Goal: Task Accomplishment & Management: Complete application form

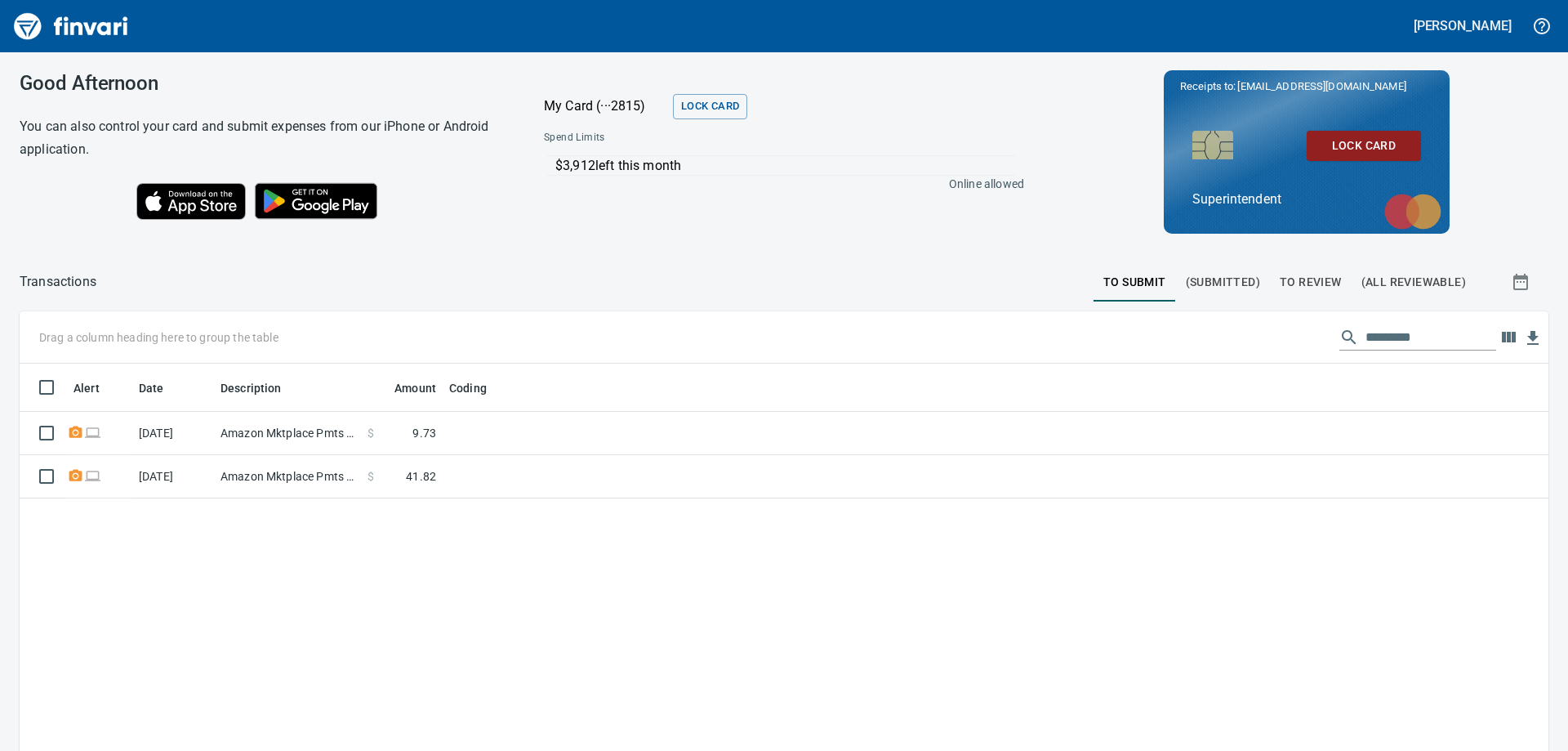
scroll to position [559, 1505]
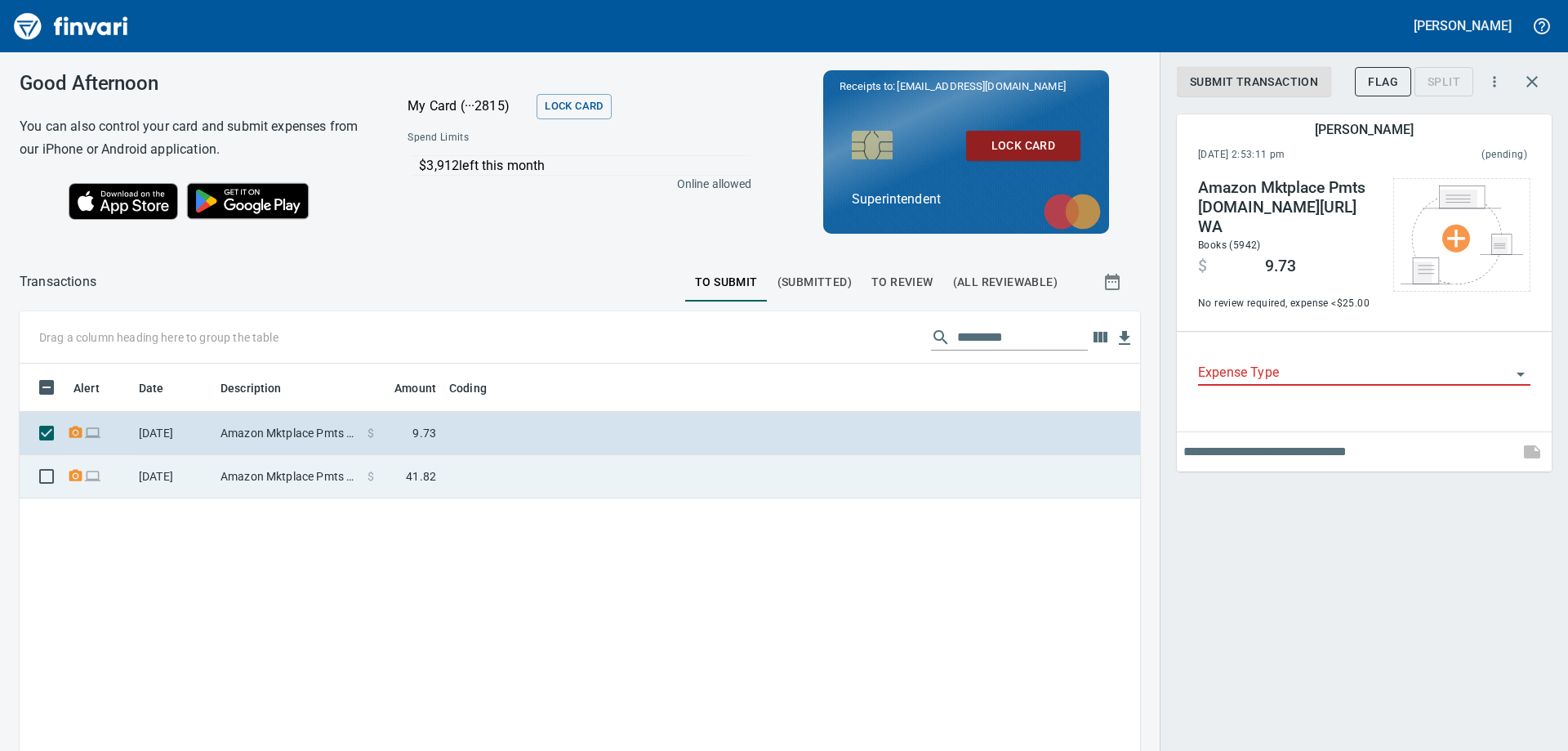
scroll to position [559, 1096]
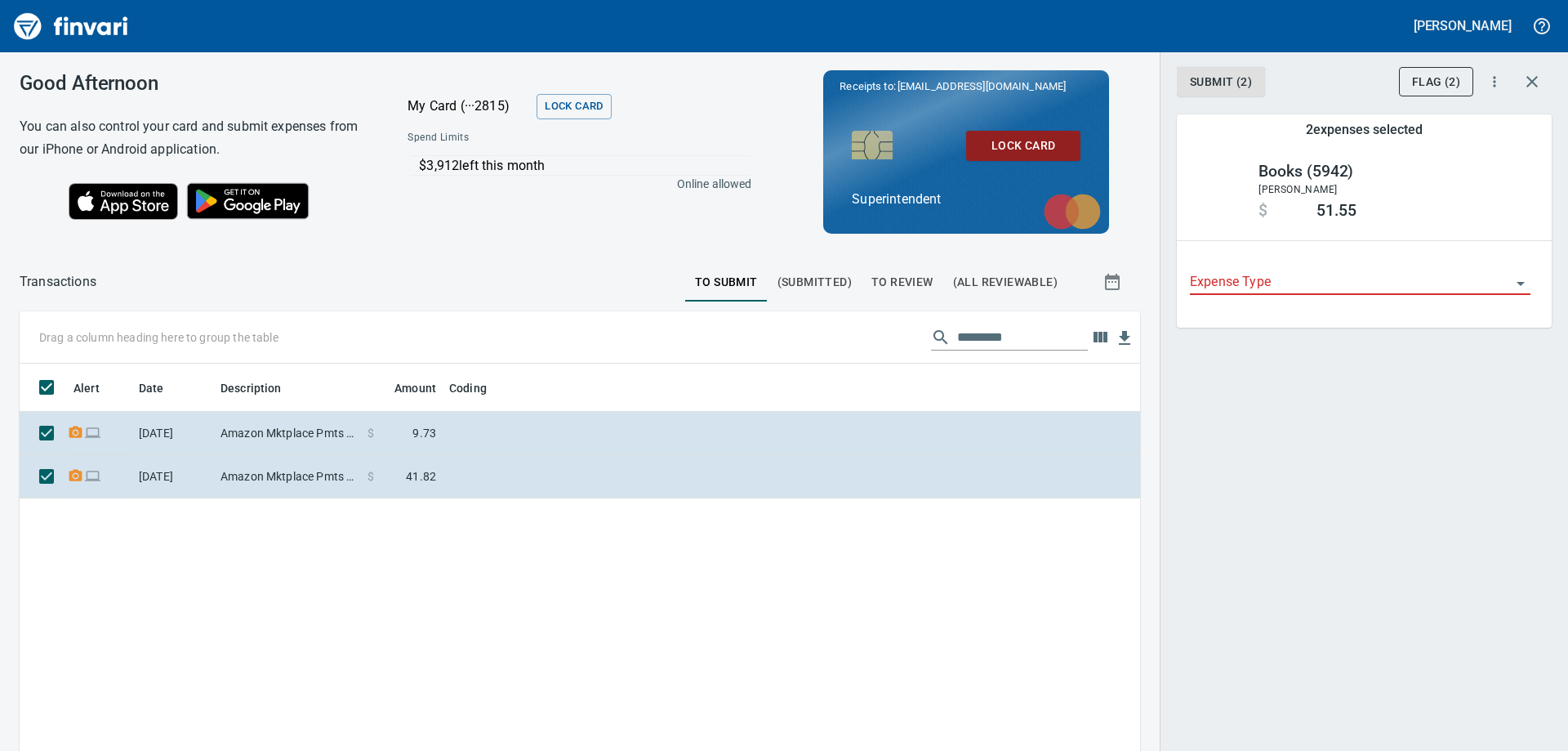
click at [1522, 288] on icon "Open" at bounding box center [1520, 283] width 19 height 19
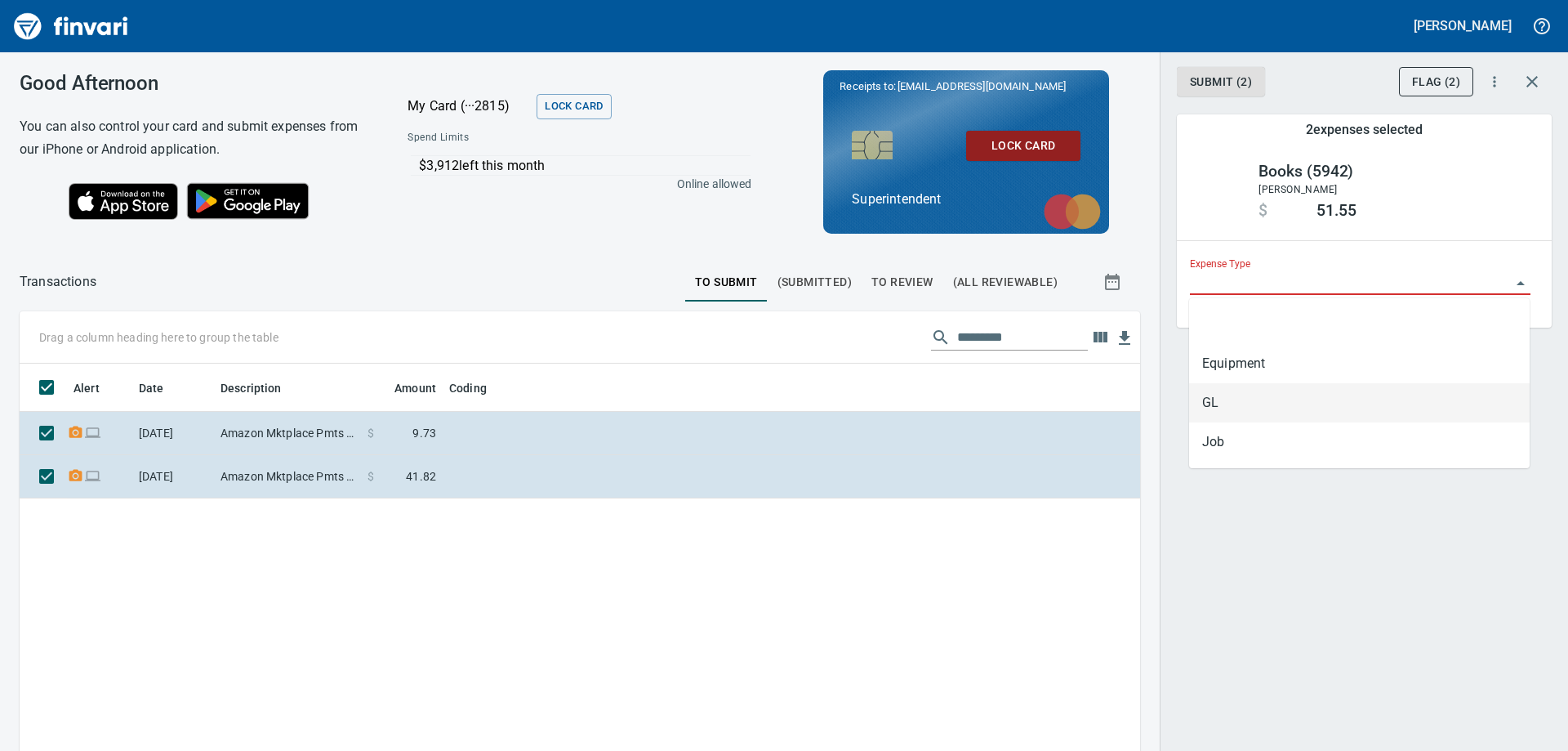
click at [1217, 400] on li "GL" at bounding box center [1360, 403] width 341 height 39
type input "**"
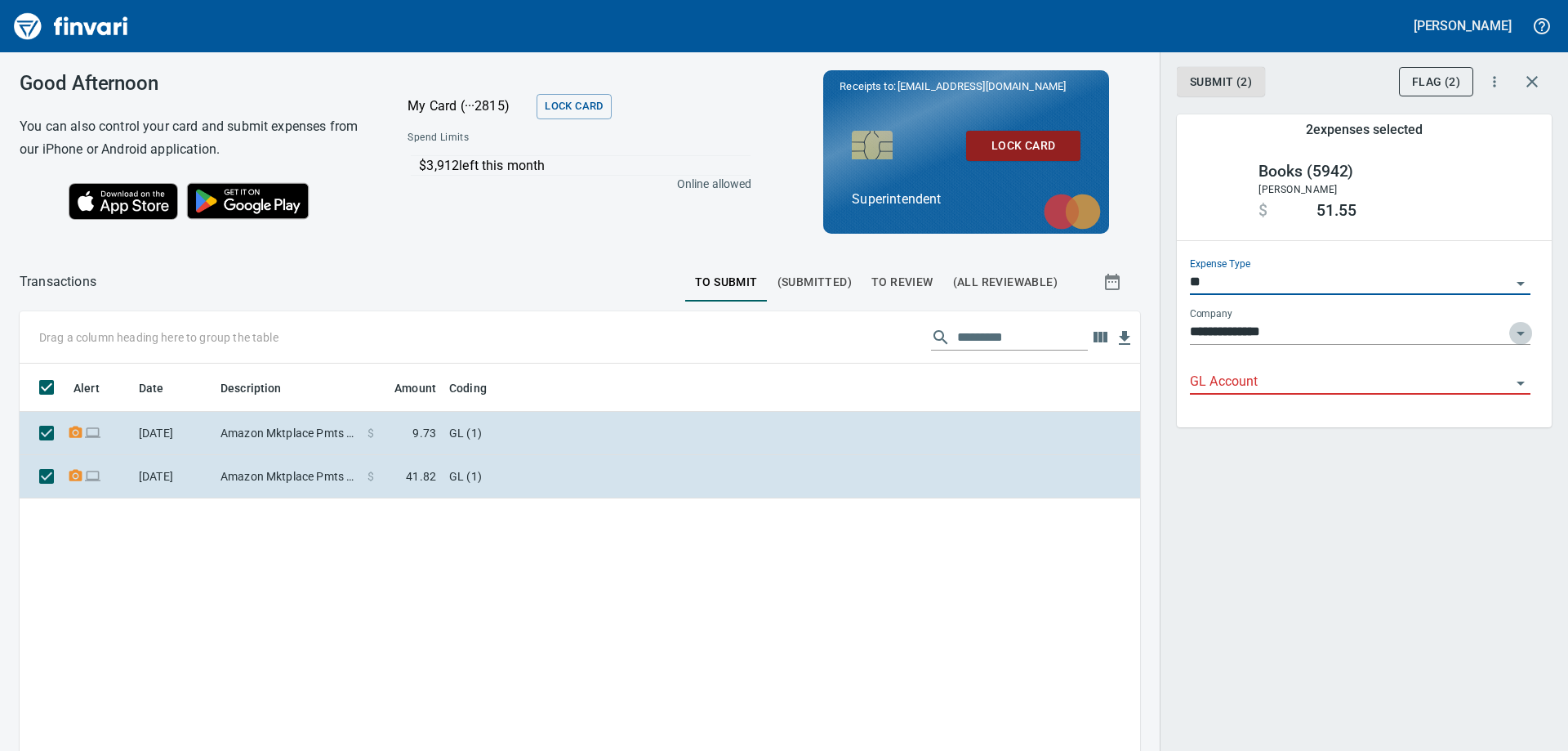
click at [1518, 332] on icon "Open" at bounding box center [1520, 334] width 8 height 4
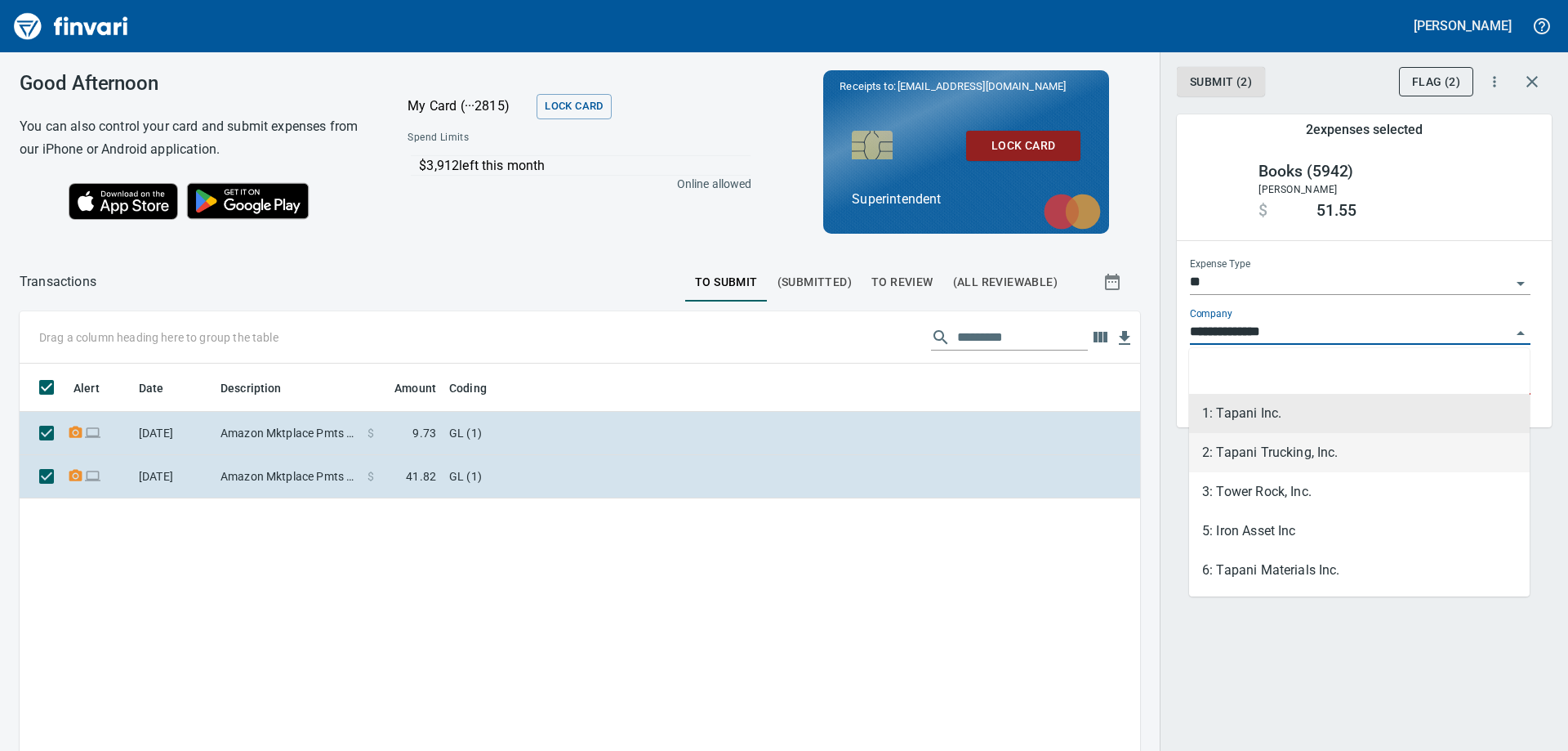
click at [1268, 452] on li "2: Tapani Trucking, Inc." at bounding box center [1360, 452] width 341 height 39
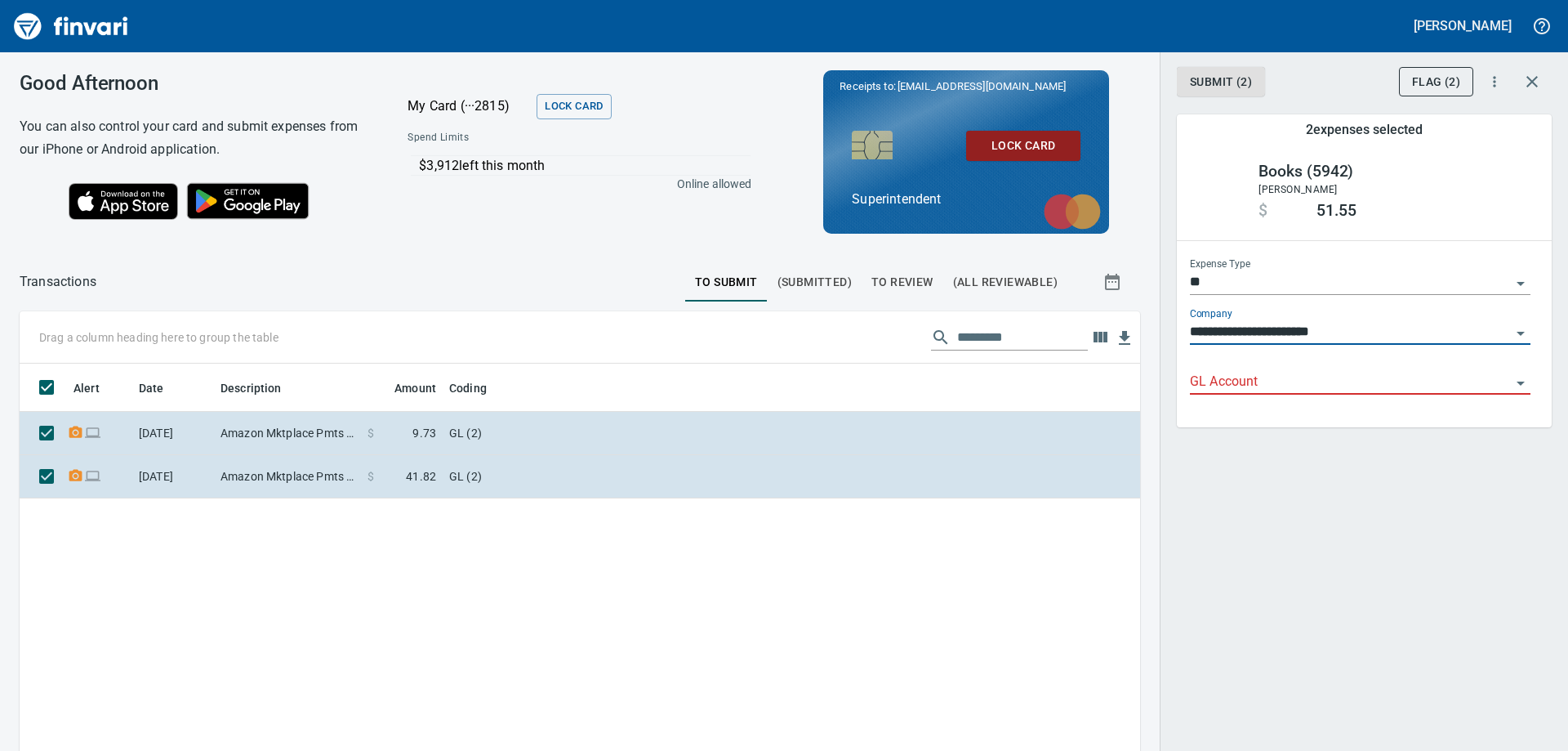
type input "**********"
click at [1517, 386] on icon "Open" at bounding box center [1520, 382] width 19 height 19
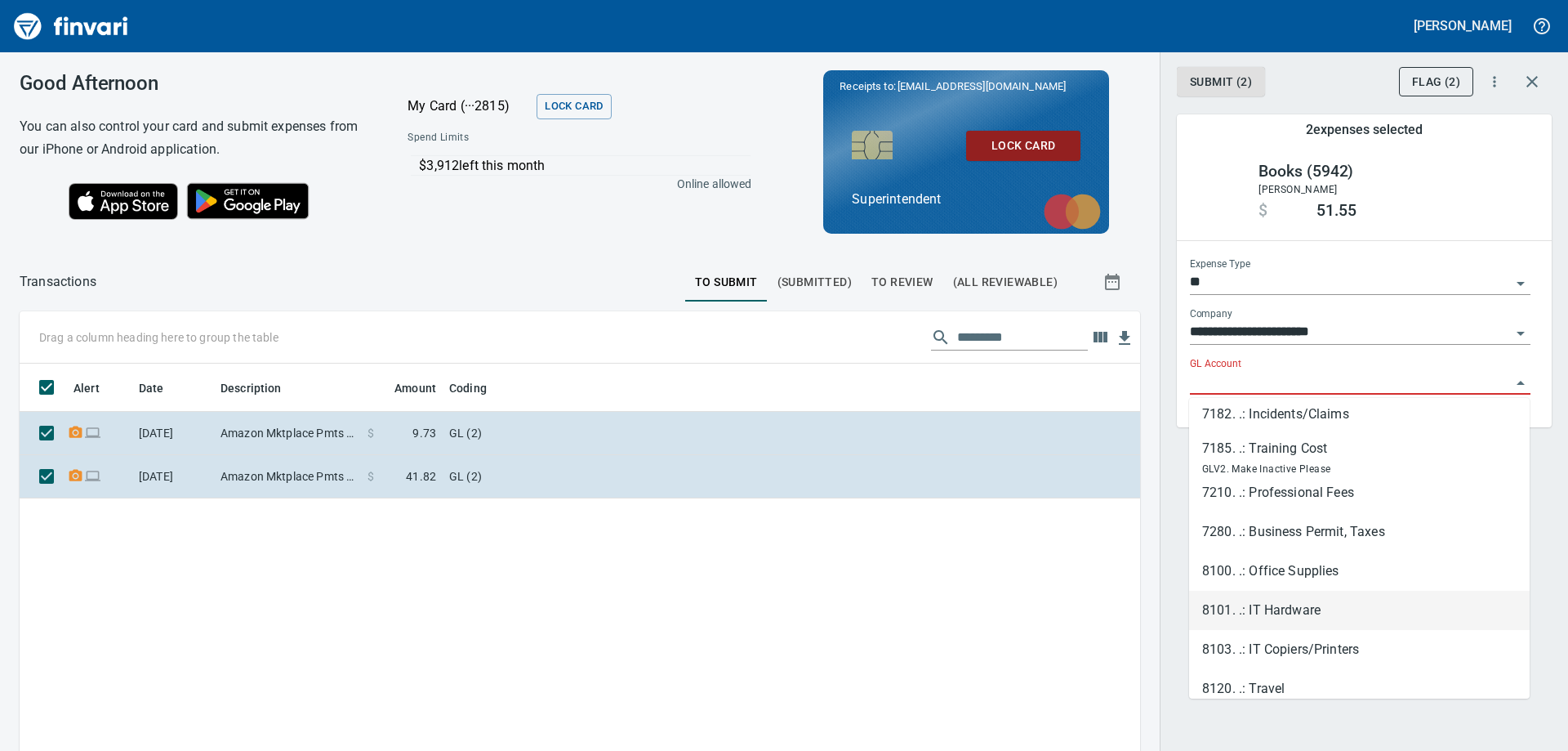
scroll to position [327, 0]
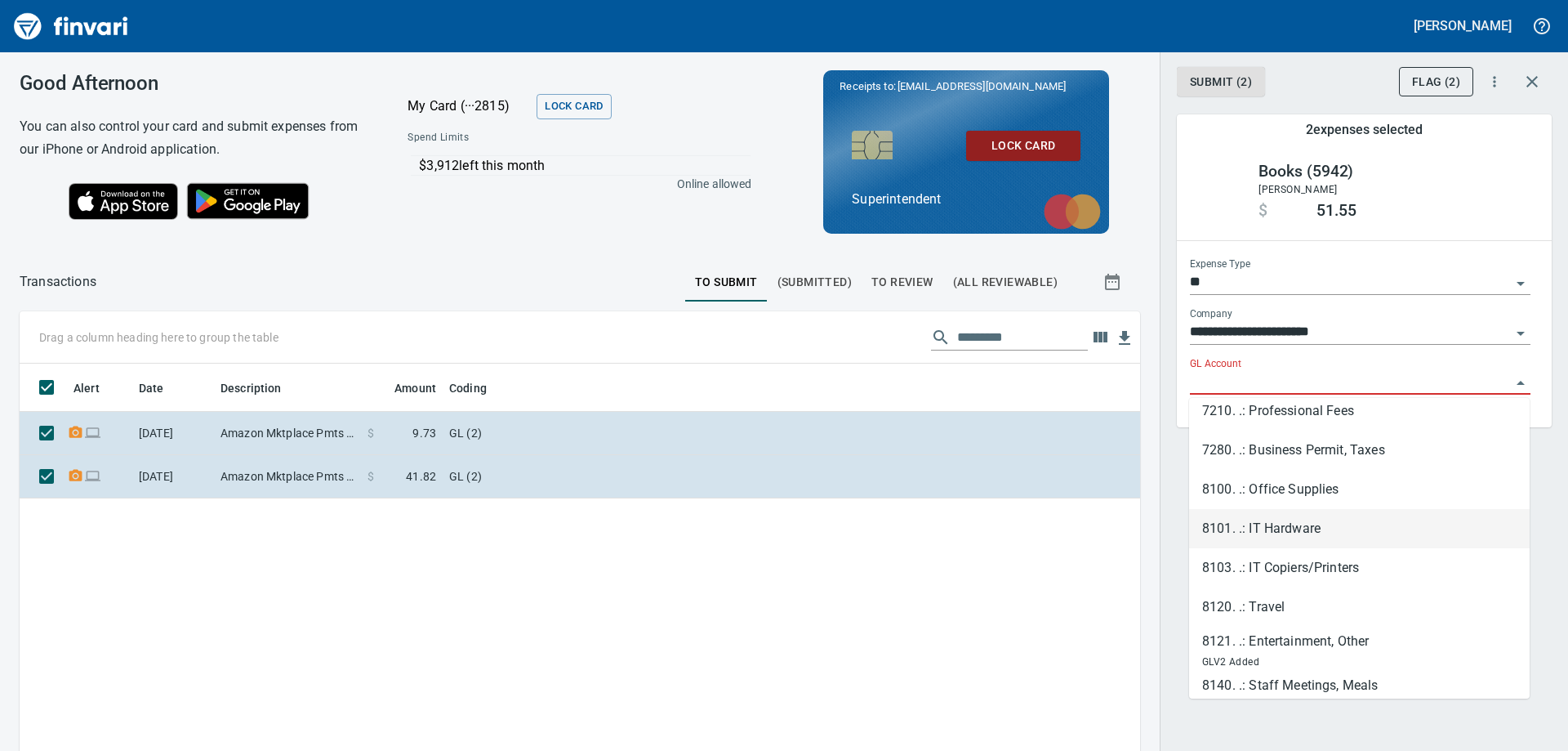
click at [1310, 526] on li "8101. .: IT Hardware" at bounding box center [1360, 528] width 341 height 39
type input "**********"
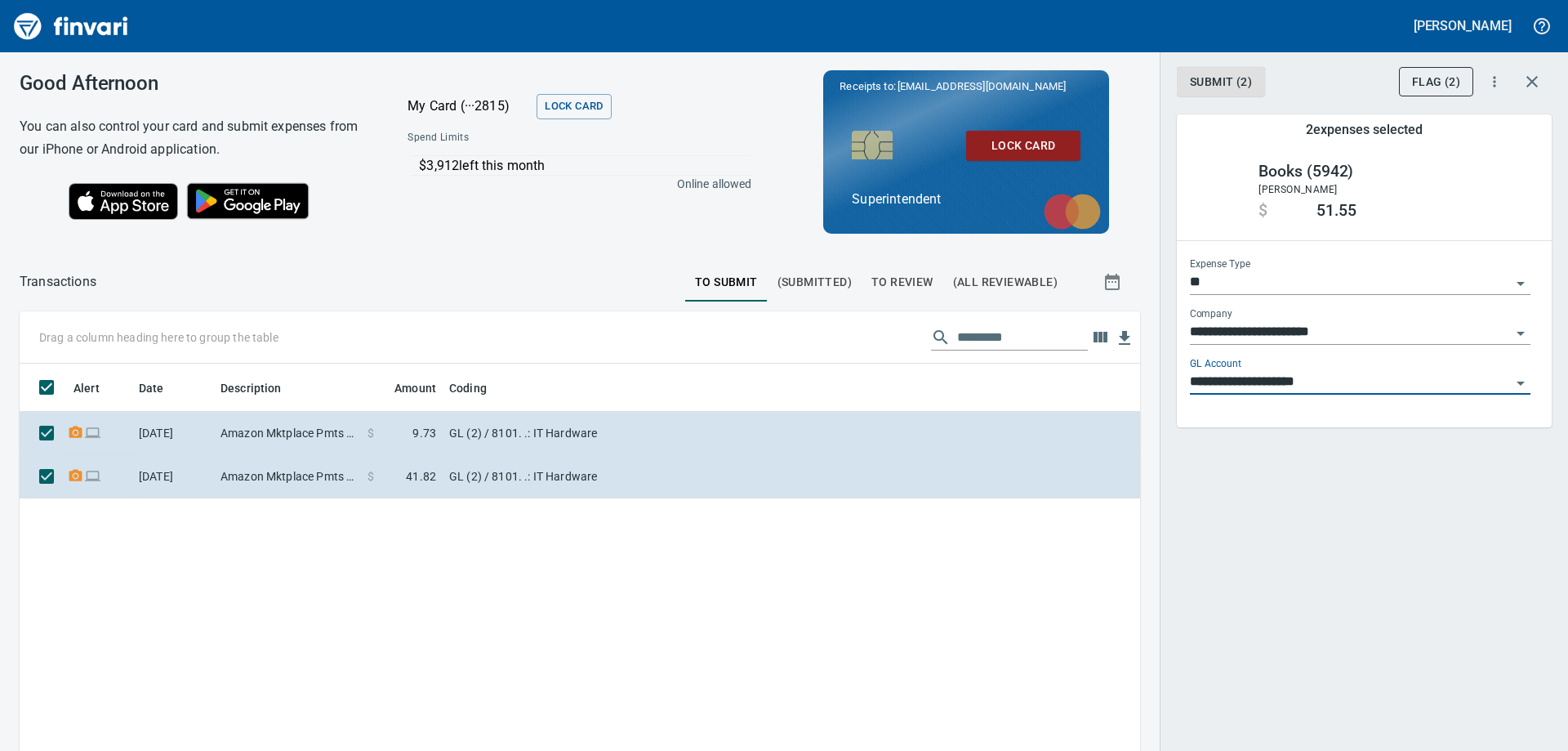
scroll to position [559, 1096]
click at [1222, 93] on button "Submit (2)" at bounding box center [1222, 82] width 88 height 30
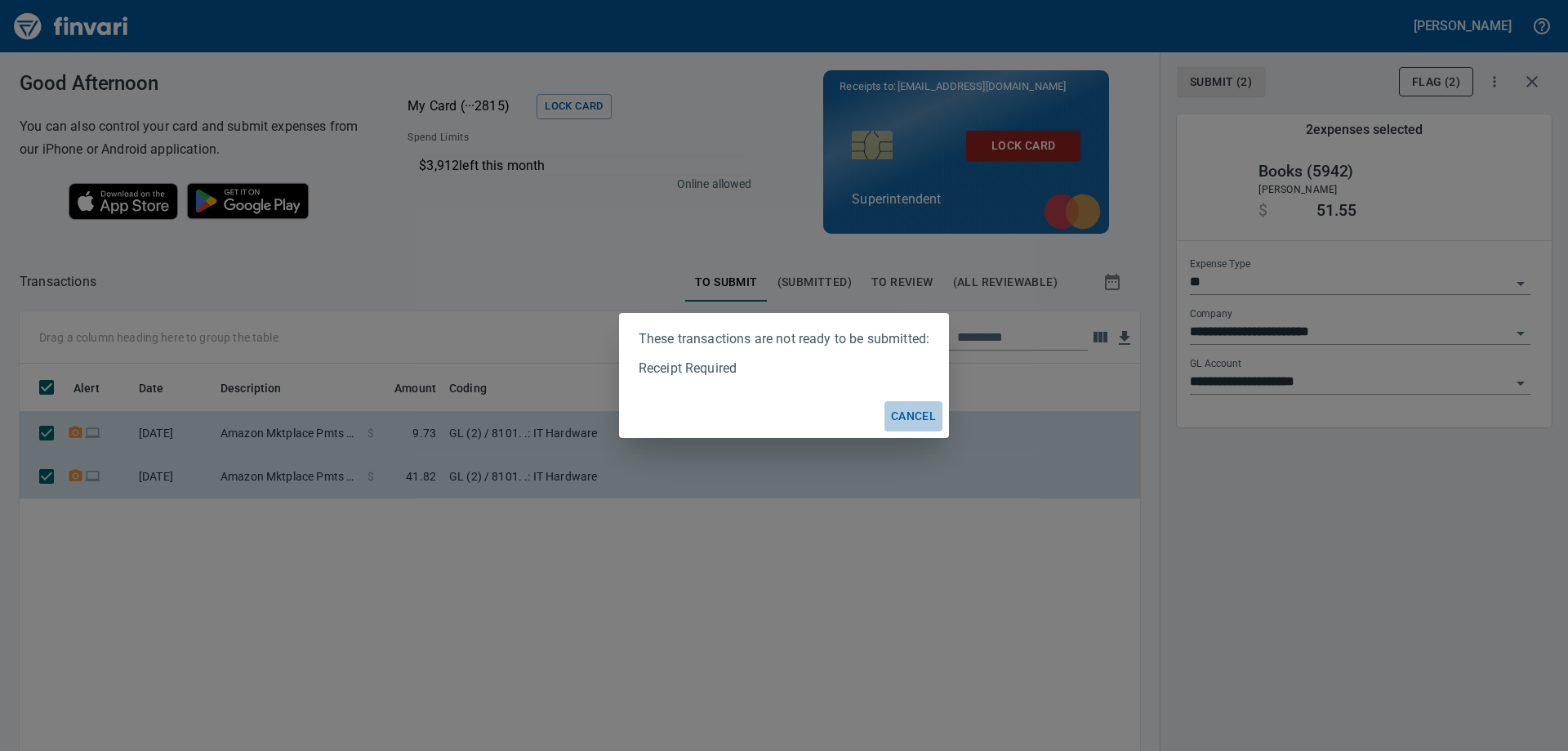
click at [920, 415] on span "Cancel" at bounding box center [914, 416] width 45 height 20
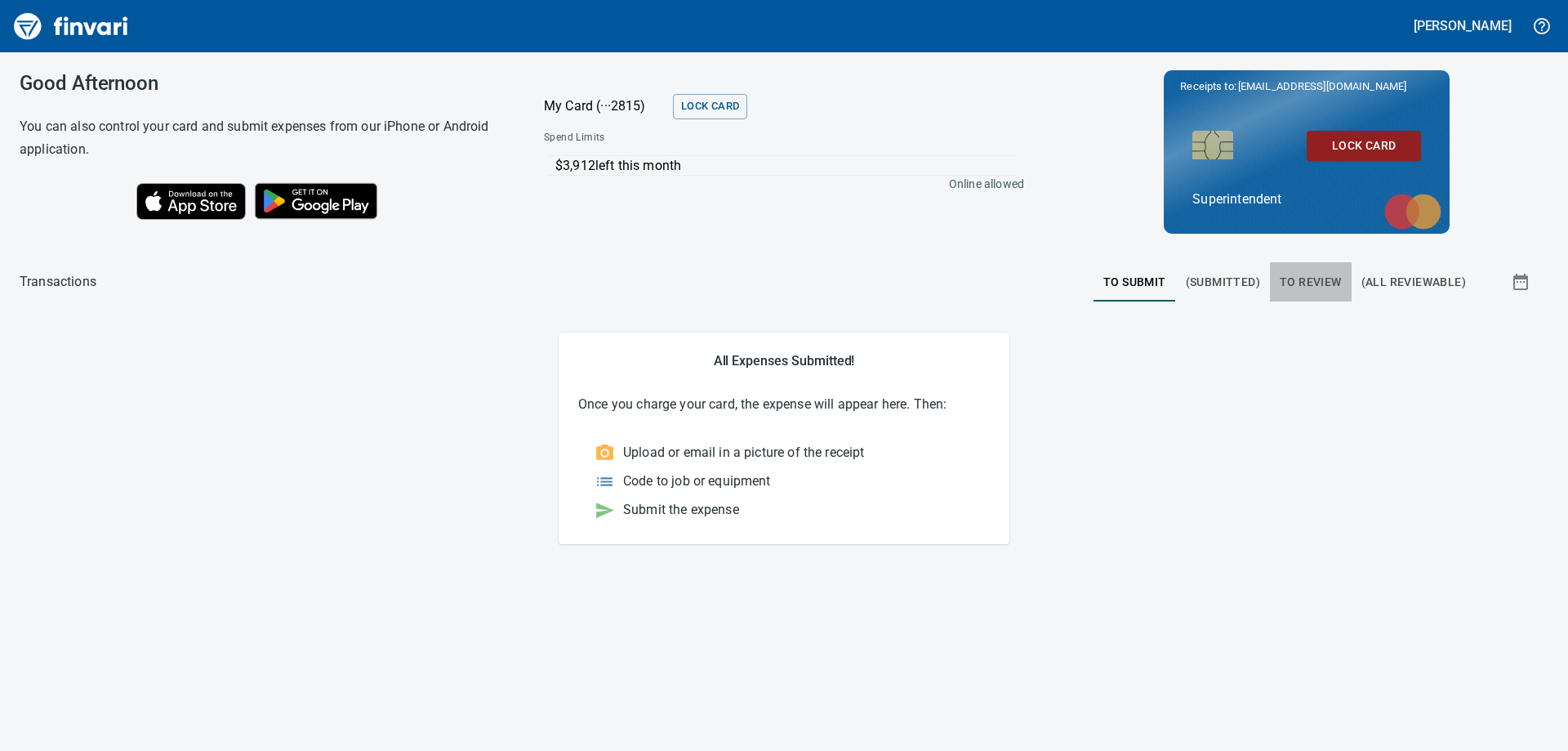
click at [1321, 293] on button "To Review" at bounding box center [1310, 282] width 82 height 39
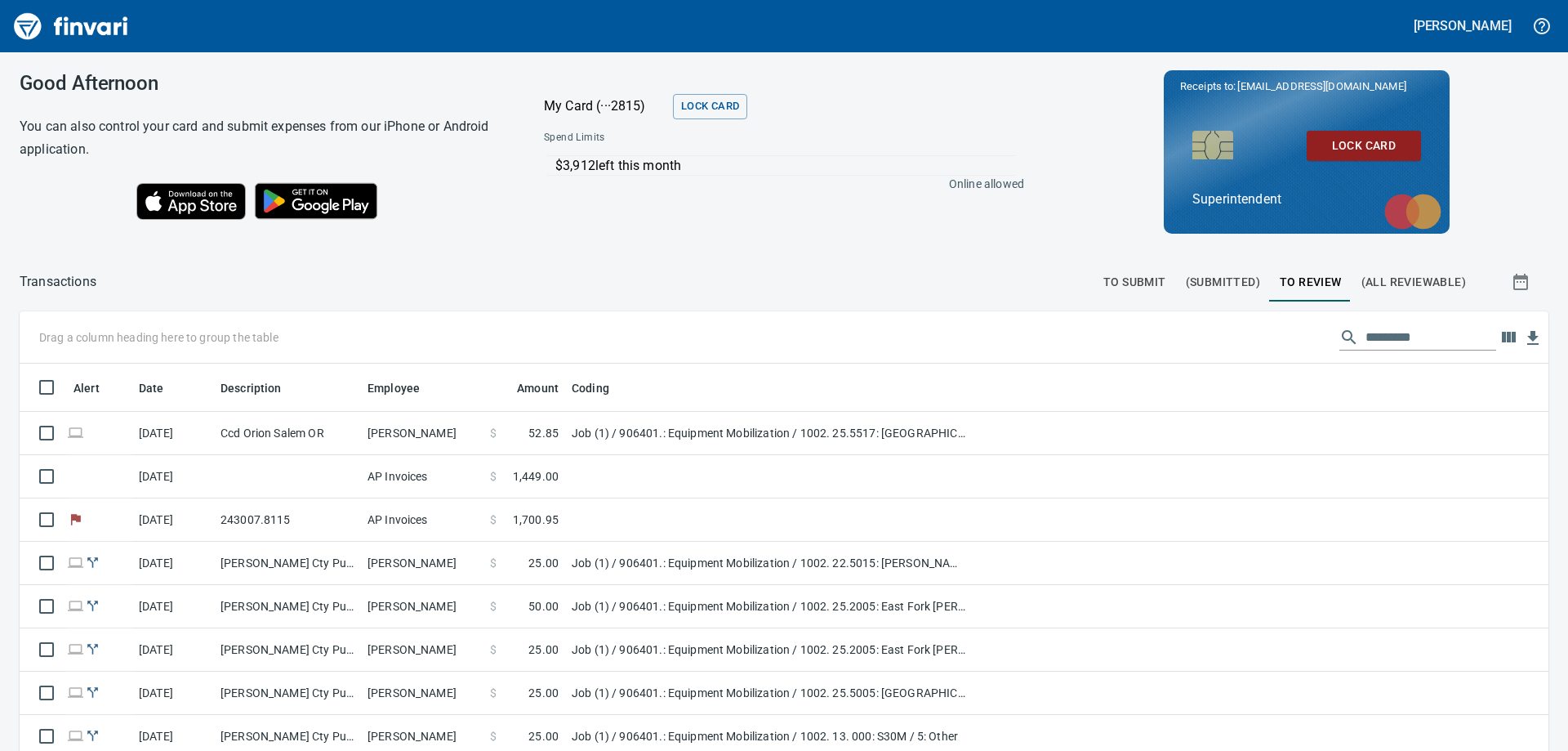
scroll to position [559, 1493]
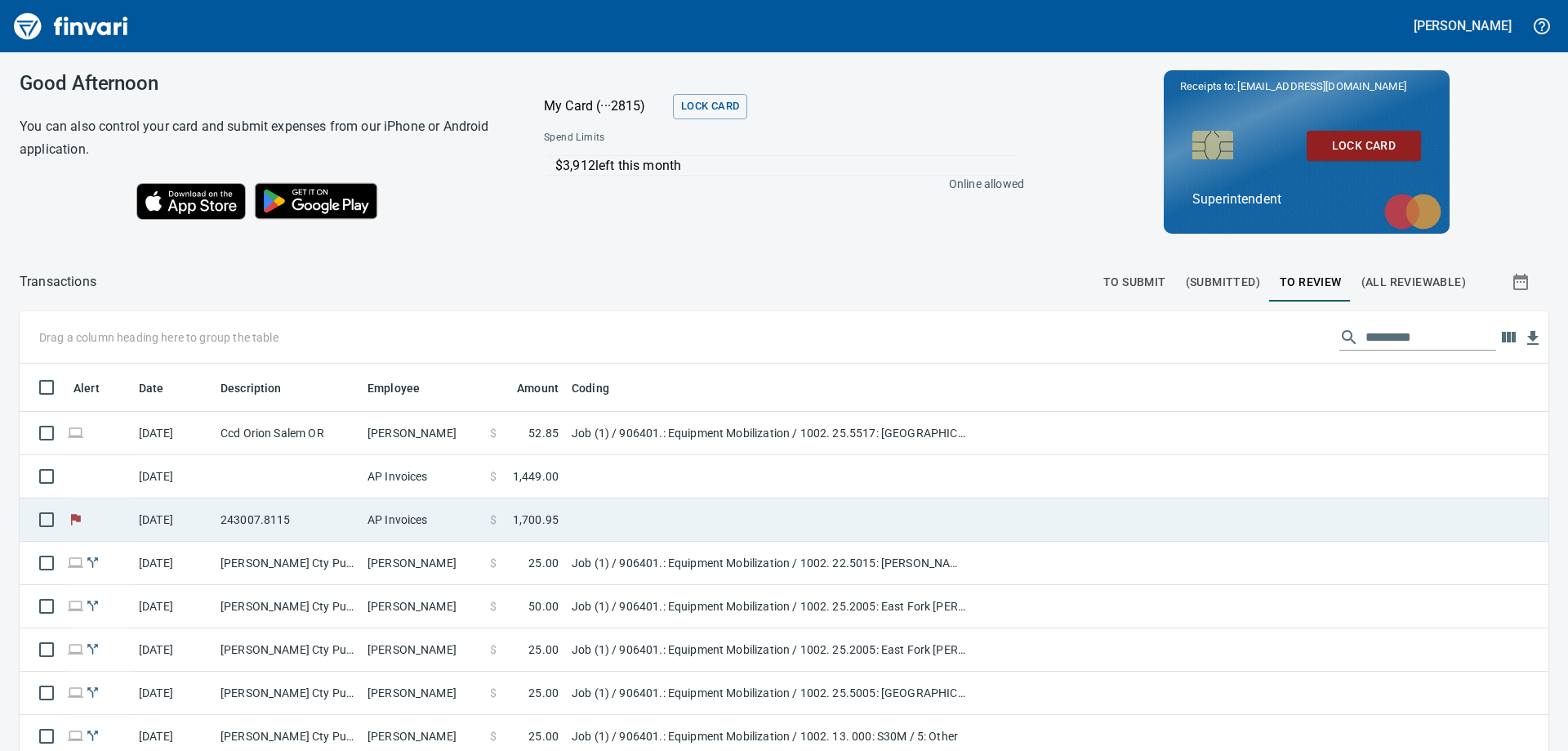
click at [274, 518] on td "243007.8115" at bounding box center [288, 520] width 147 height 43
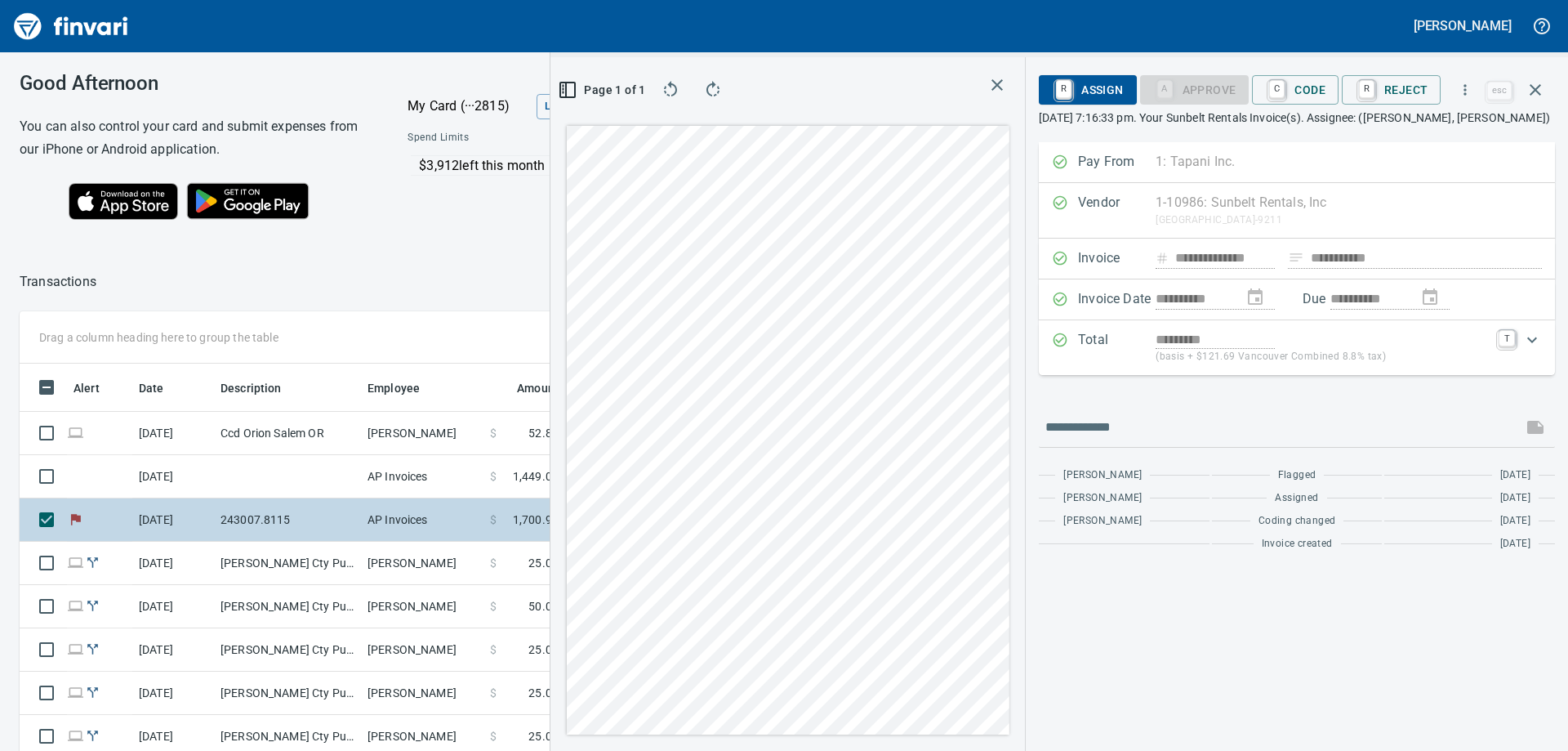
scroll to position [82, 0]
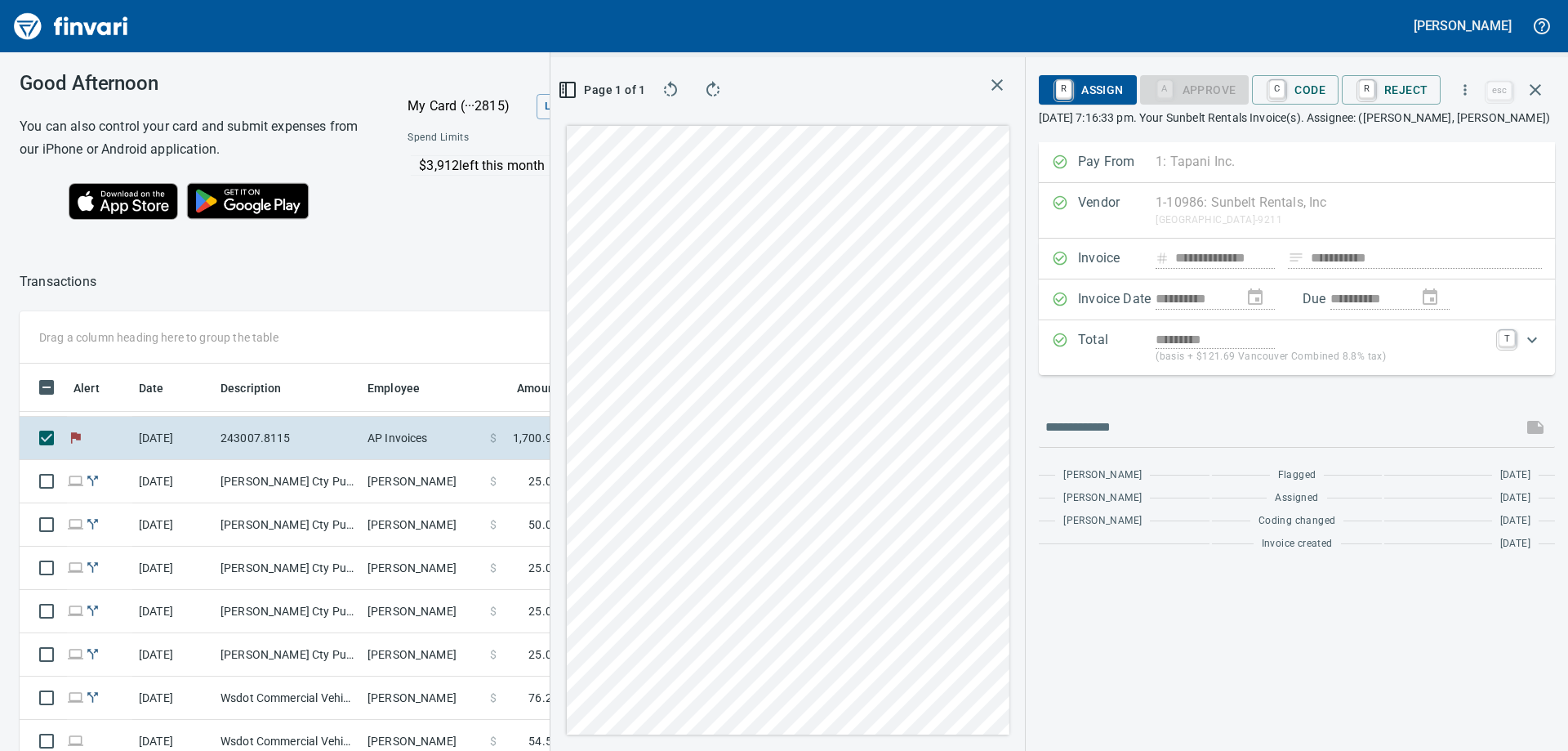
click at [1006, 86] on icon "button" at bounding box center [997, 84] width 19 height 19
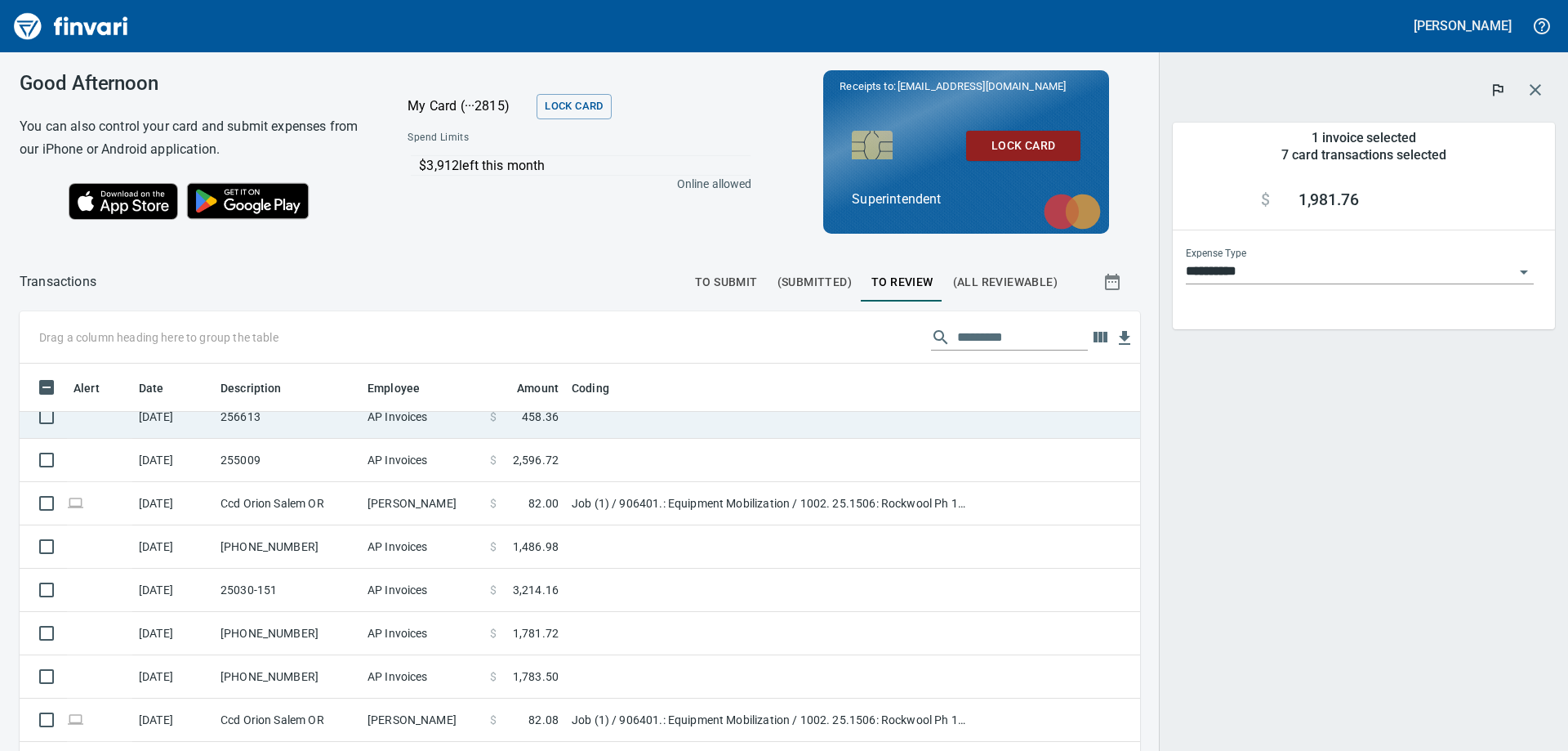
scroll to position [491, 0]
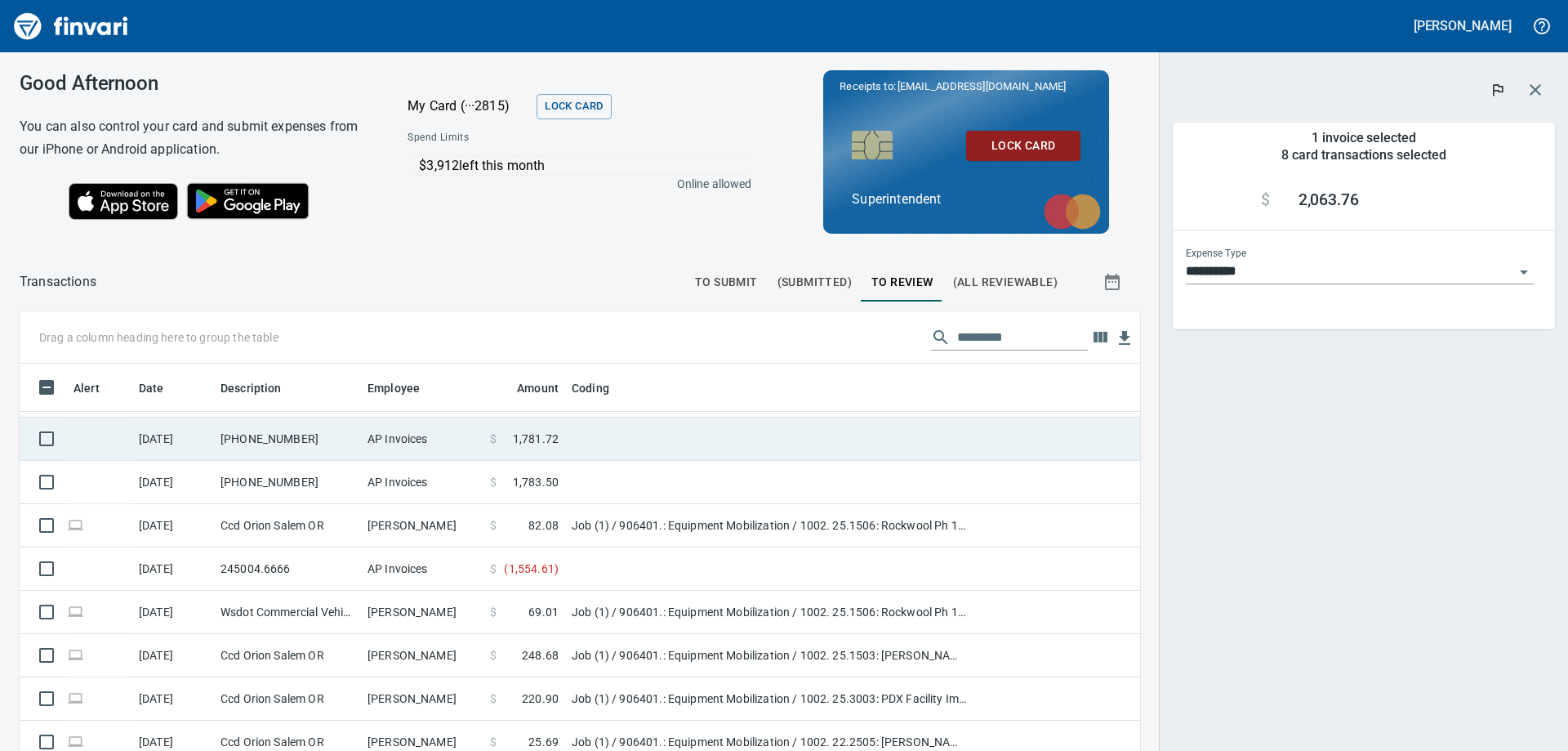
scroll to position [647, 0]
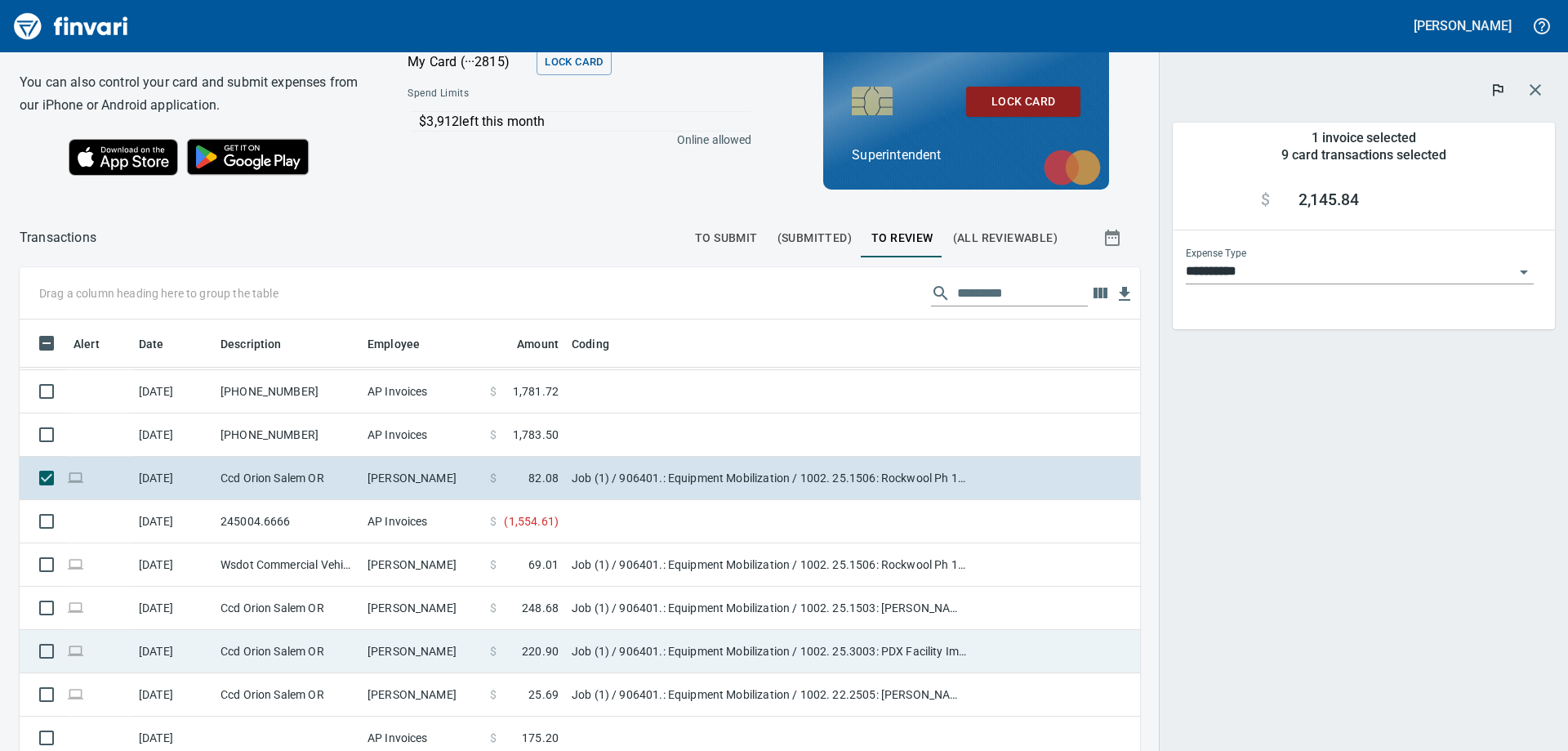
scroll to position [82, 0]
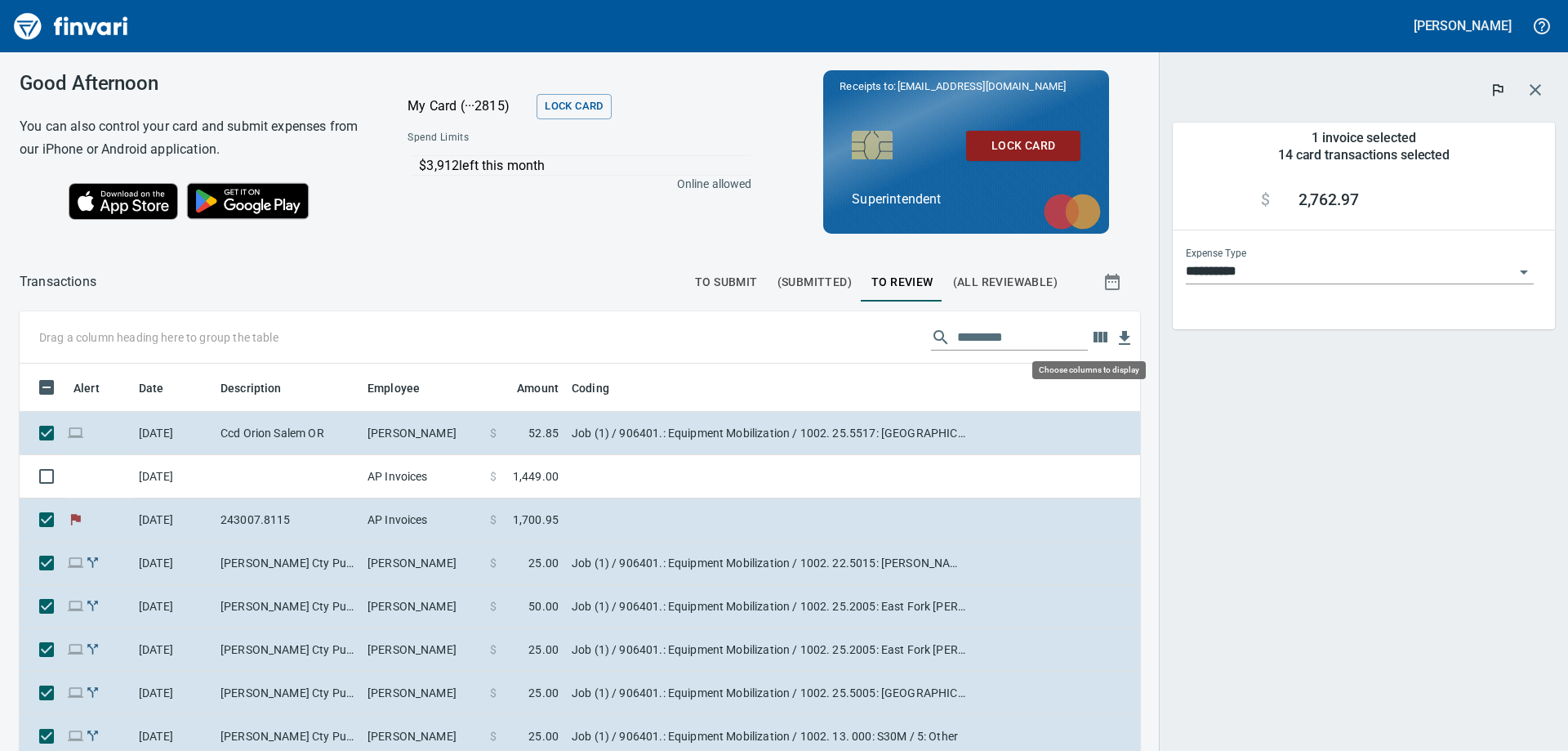
scroll to position [559, 1084]
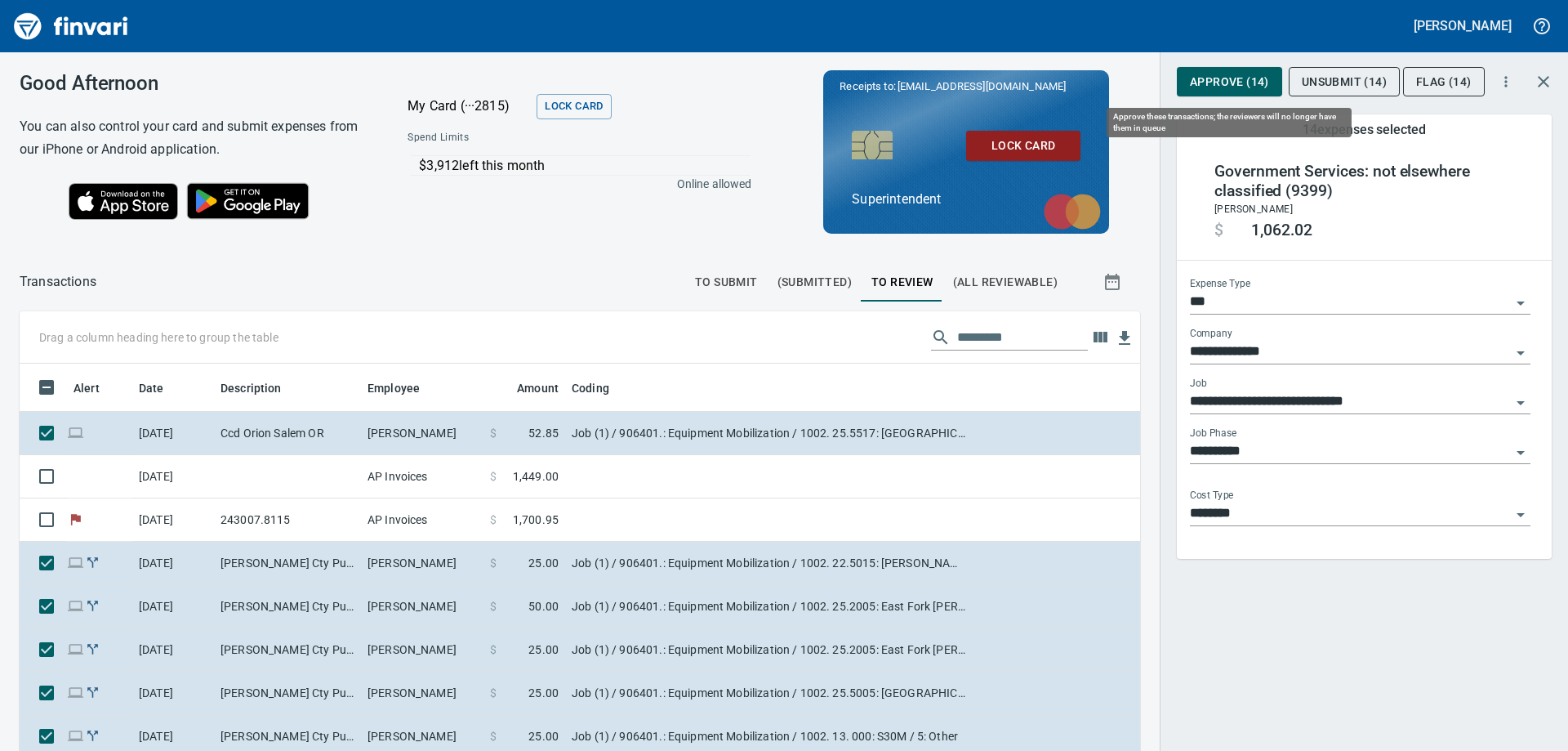
click at [1231, 86] on span "Approve (14)" at bounding box center [1230, 82] width 79 height 20
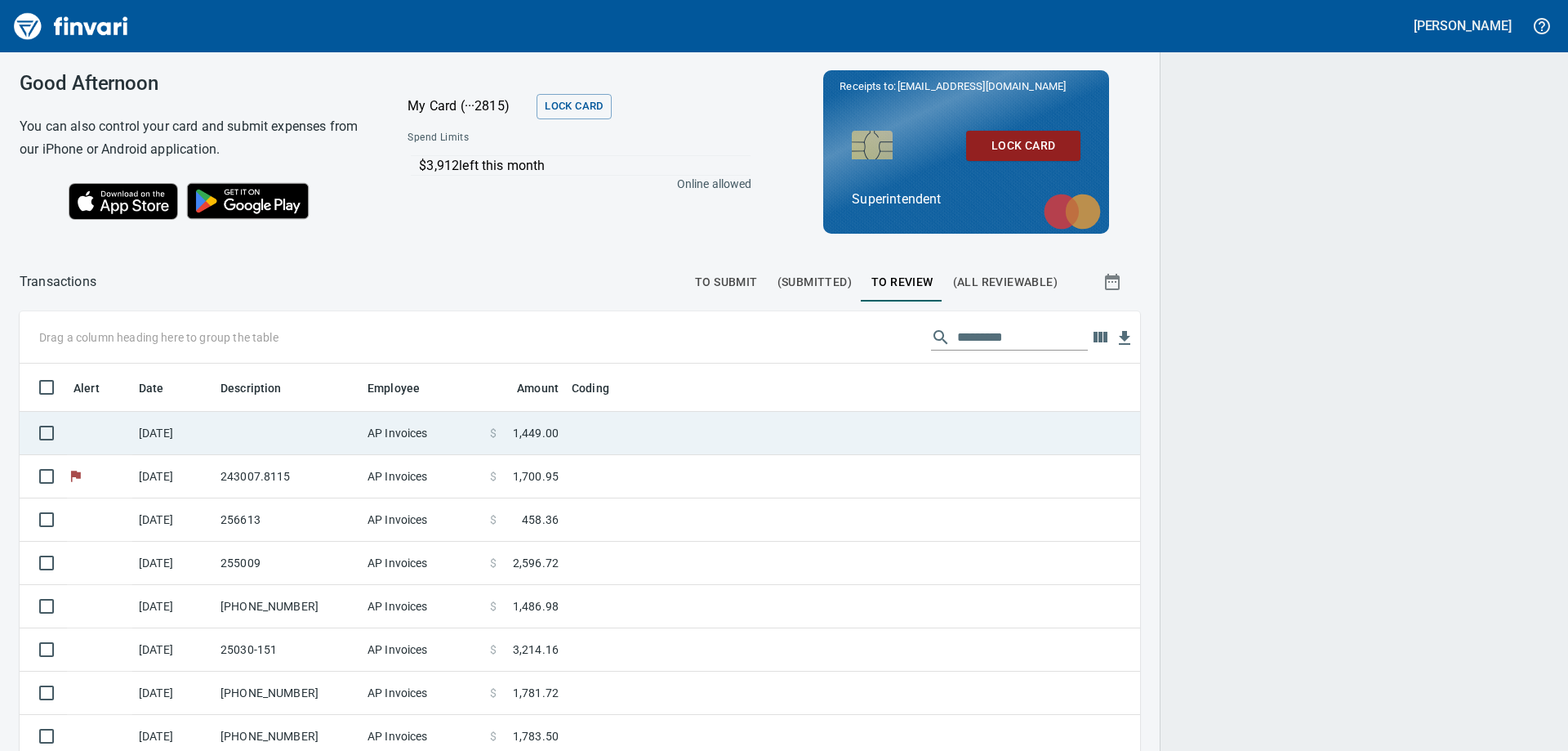
click at [287, 436] on td at bounding box center [288, 433] width 147 height 43
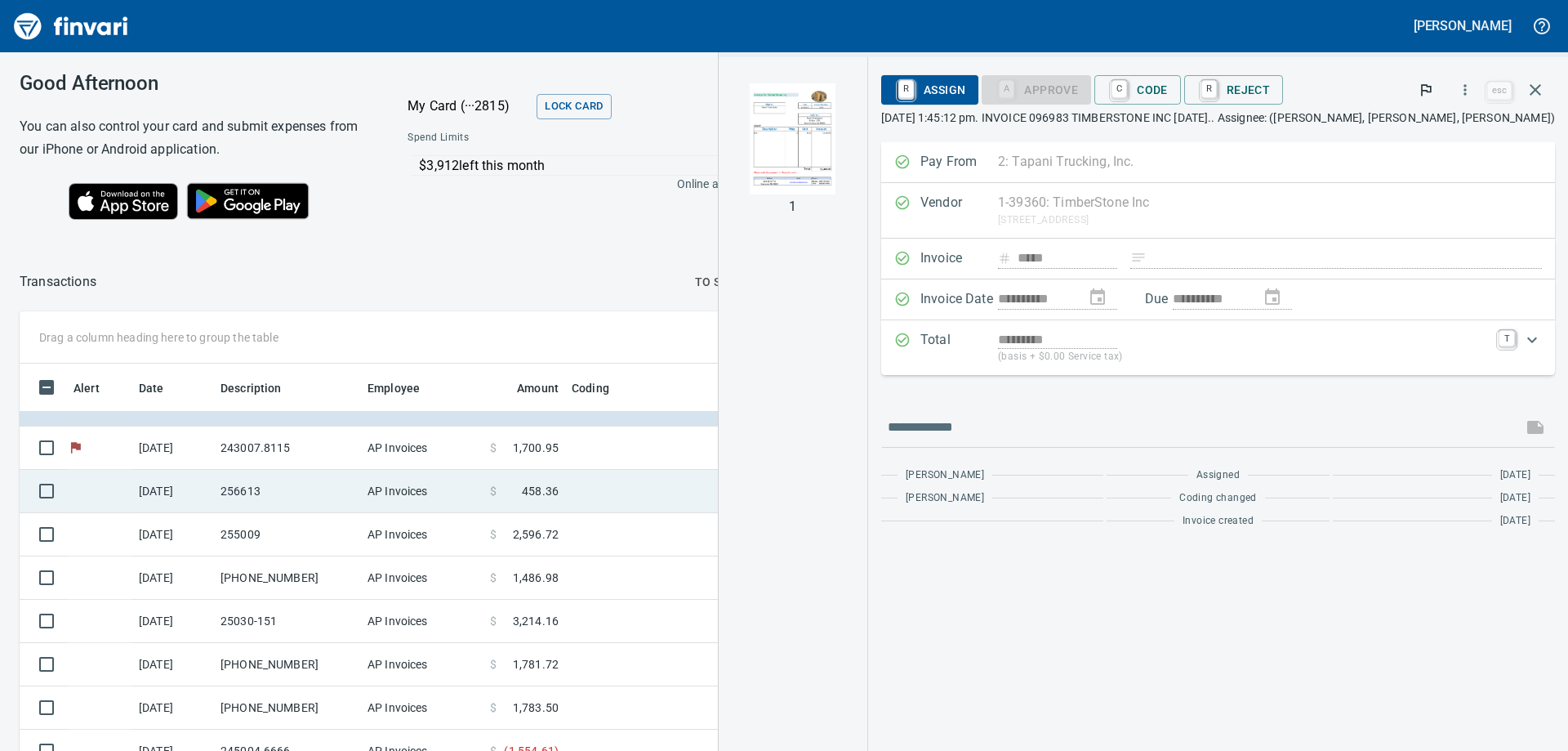
scroll to position [40, 0]
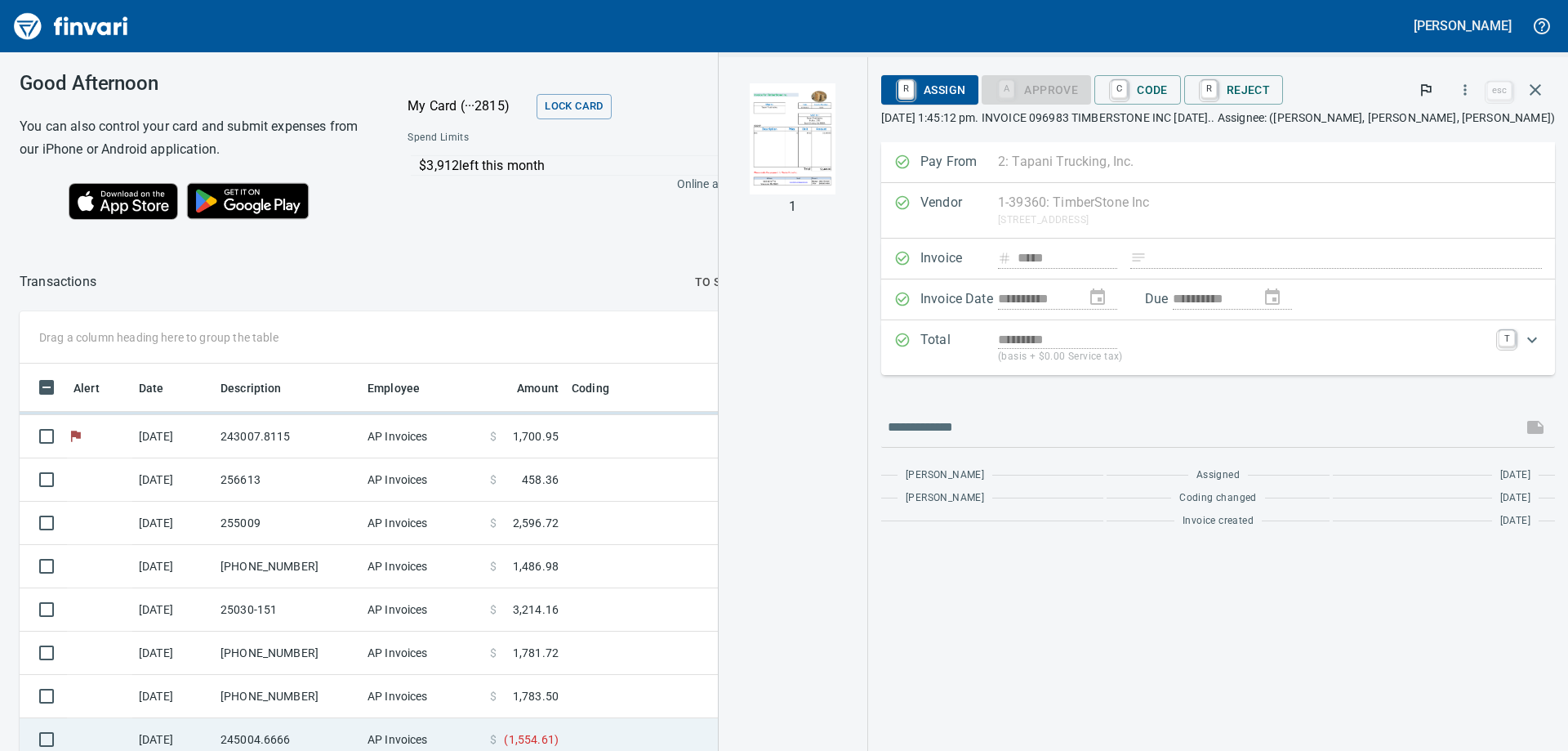
click at [226, 737] on td "245004.6666" at bounding box center [288, 740] width 147 height 43
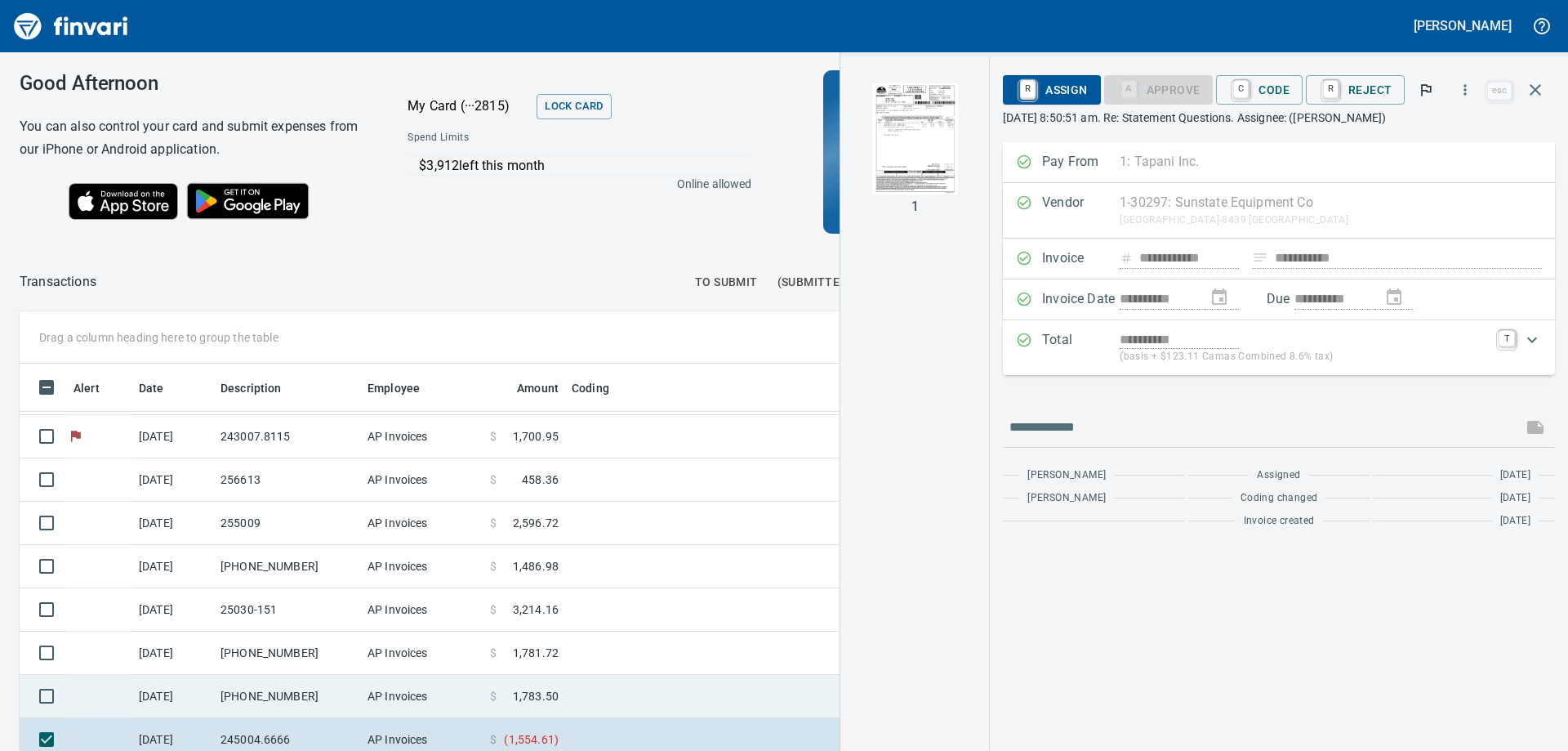
click at [253, 694] on td "[PHONE_NUMBER]" at bounding box center [288, 696] width 147 height 43
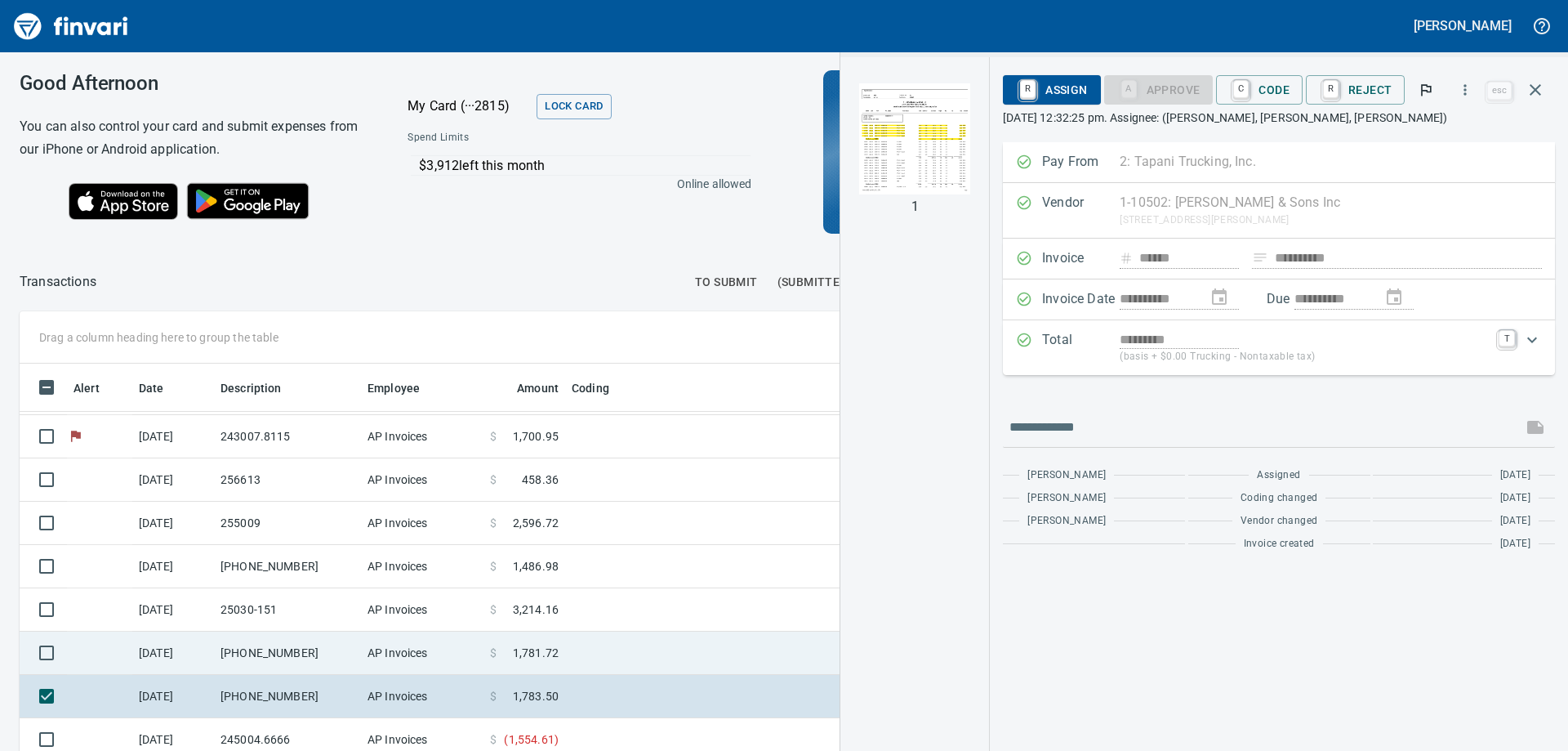
click at [254, 656] on td "[PHONE_NUMBER]" at bounding box center [288, 653] width 147 height 43
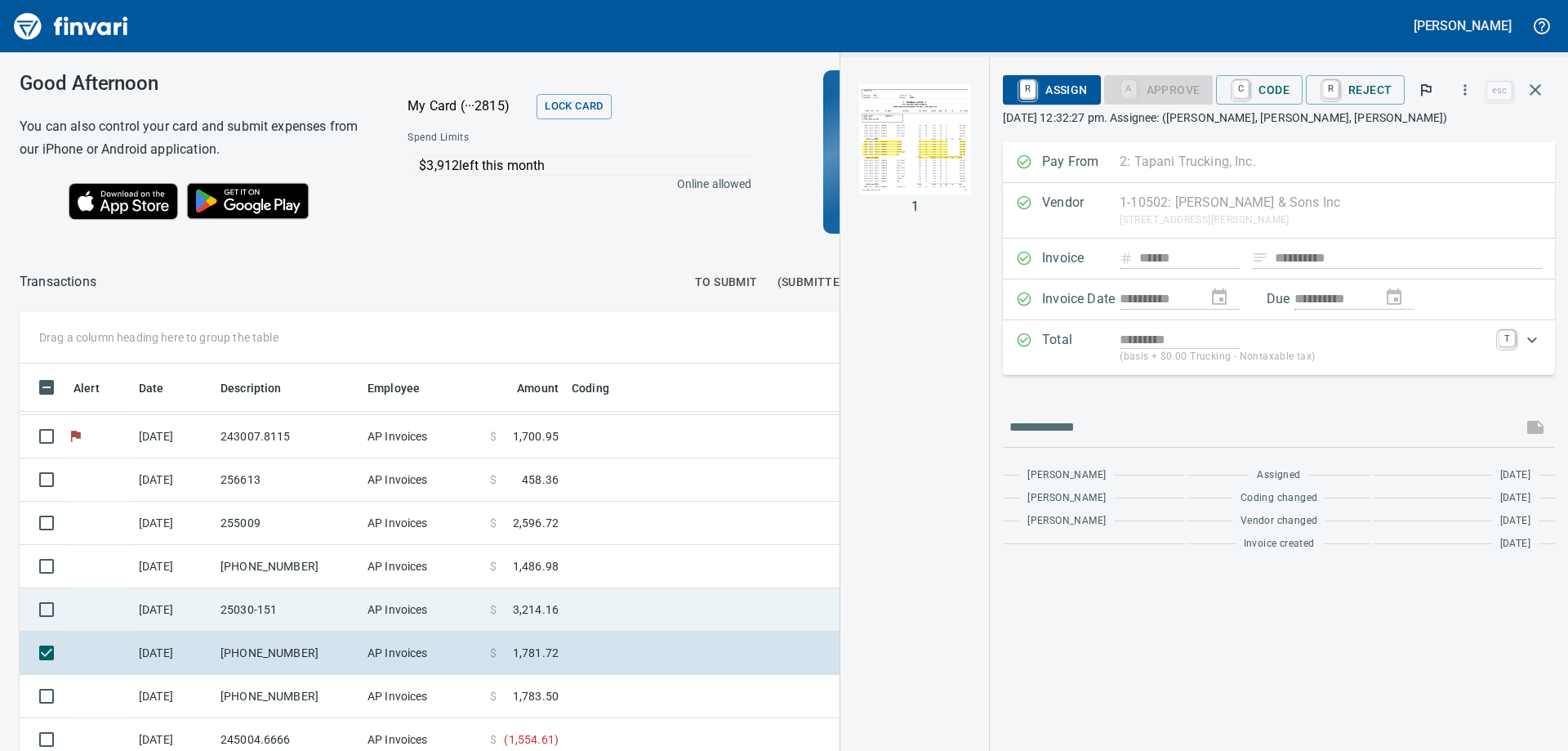
click at [249, 602] on td "25030-151" at bounding box center [288, 610] width 147 height 43
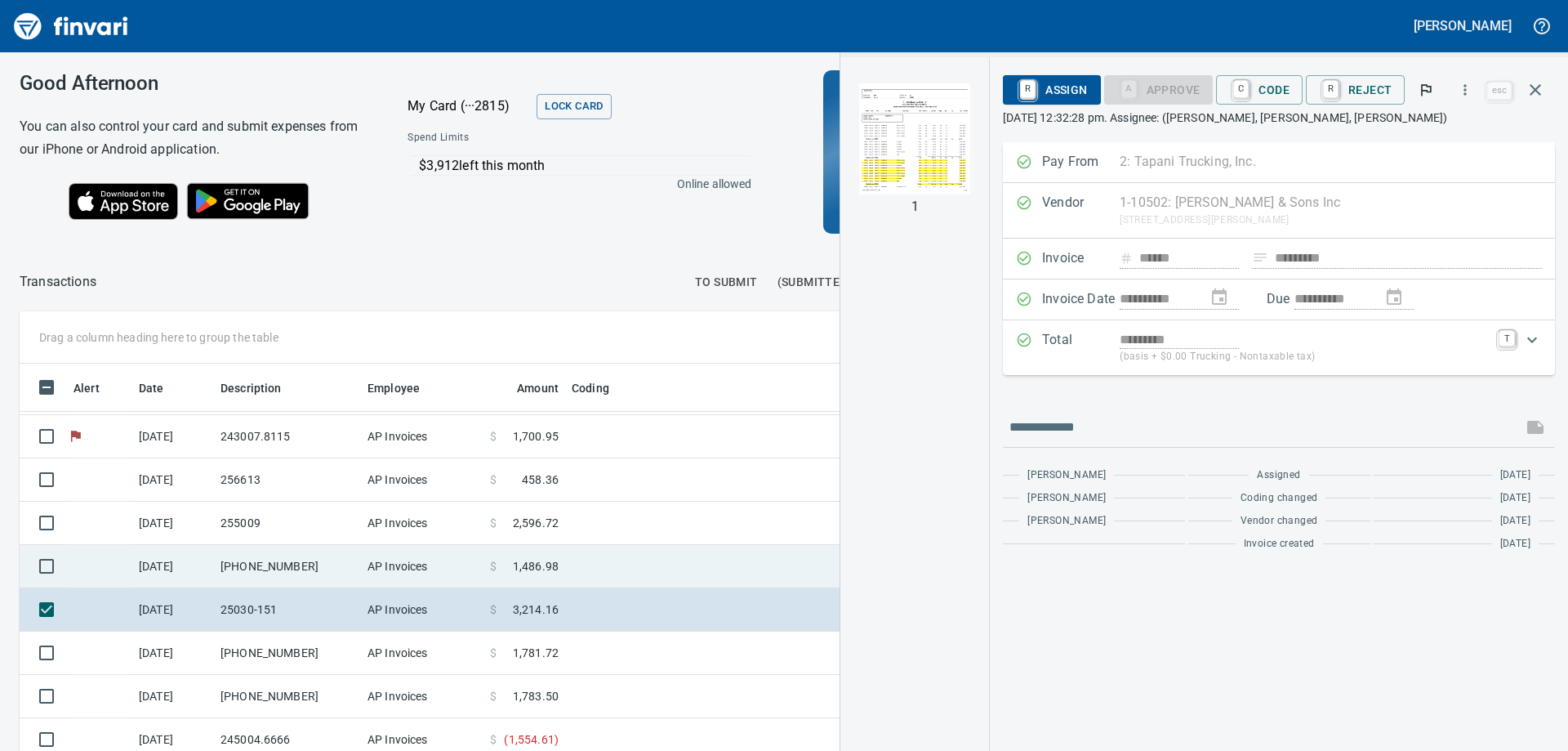
click at [259, 563] on td "[PHONE_NUMBER]" at bounding box center [288, 567] width 147 height 43
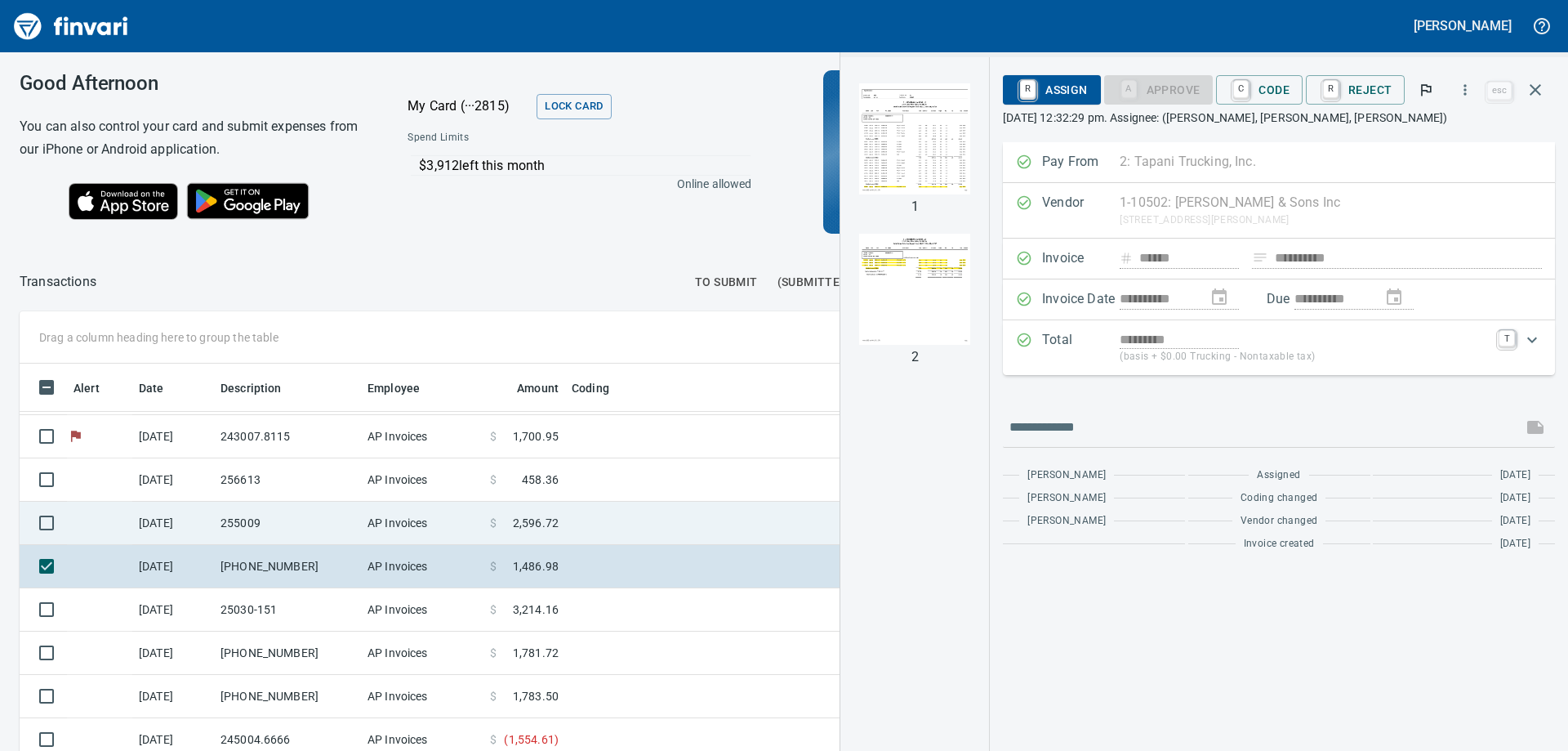
click at [254, 514] on td "255009" at bounding box center [288, 523] width 147 height 43
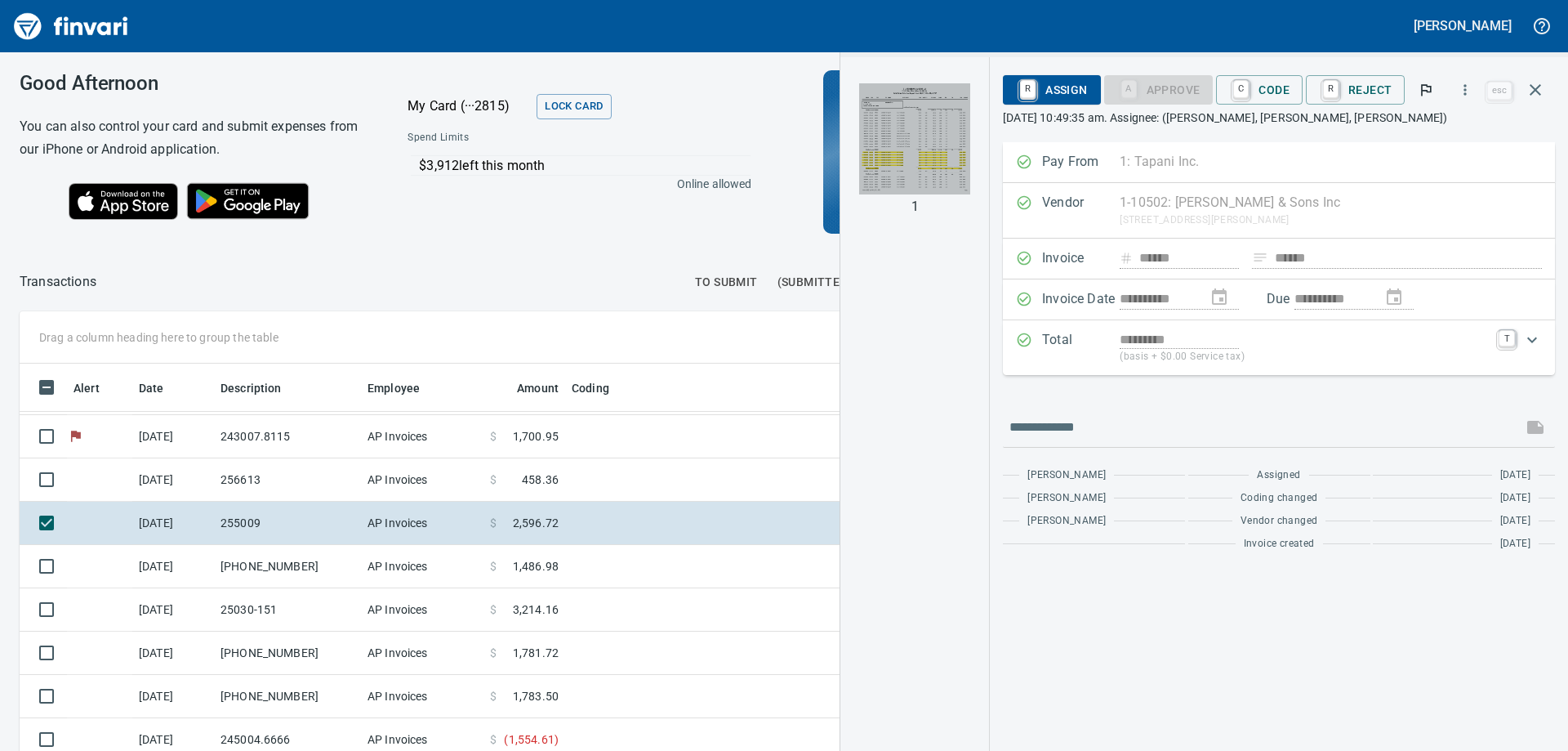
click at [942, 132] on img "button" at bounding box center [915, 138] width 111 height 111
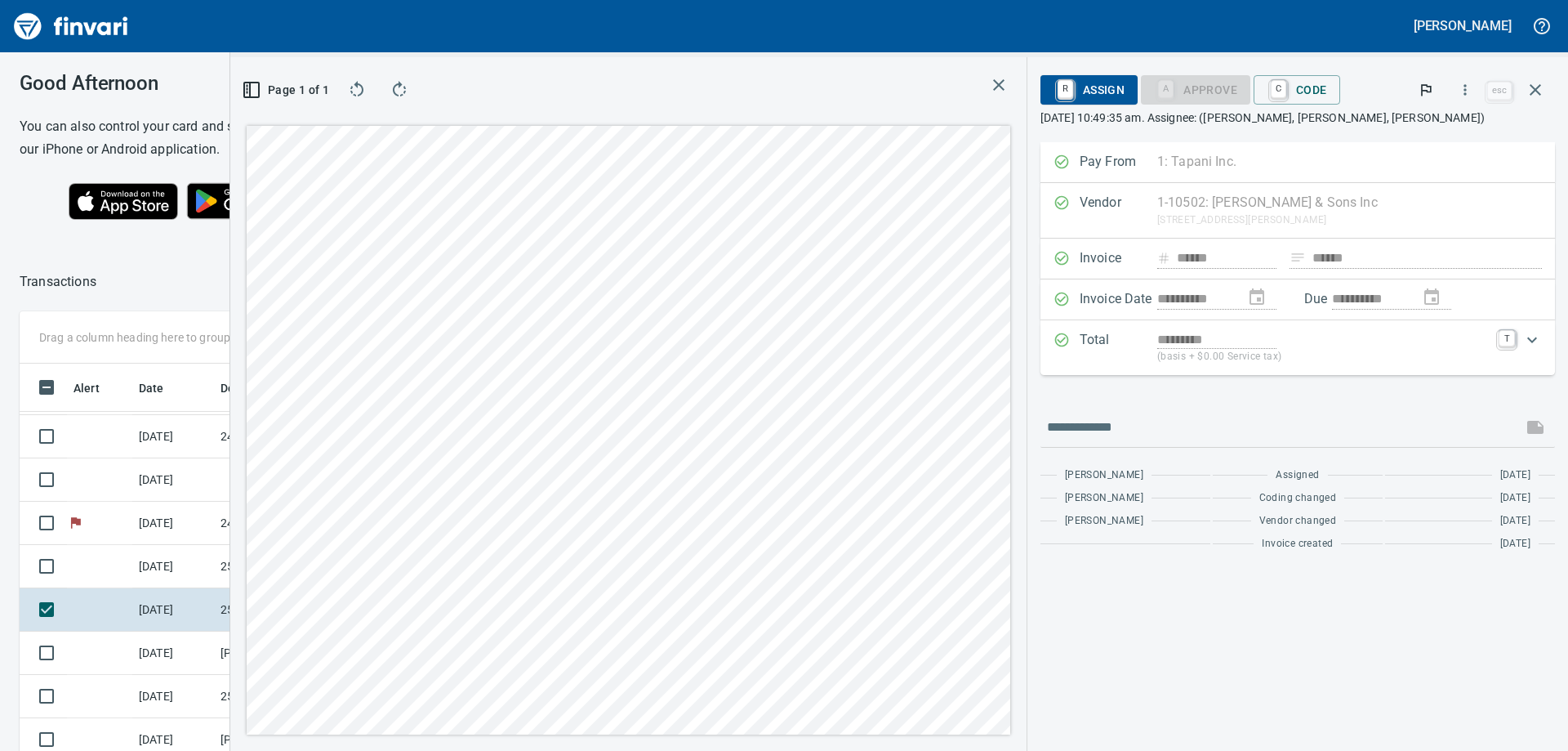
click at [1229, 161] on div "Pay From 1: Tapani Inc. 1 Tapani Inc. 2 Tapani Trucking, Inc. 3 Tower Rock, Inc…" at bounding box center [1299, 162] width 515 height 41
click at [1299, 94] on span "C Code" at bounding box center [1298, 90] width 60 height 28
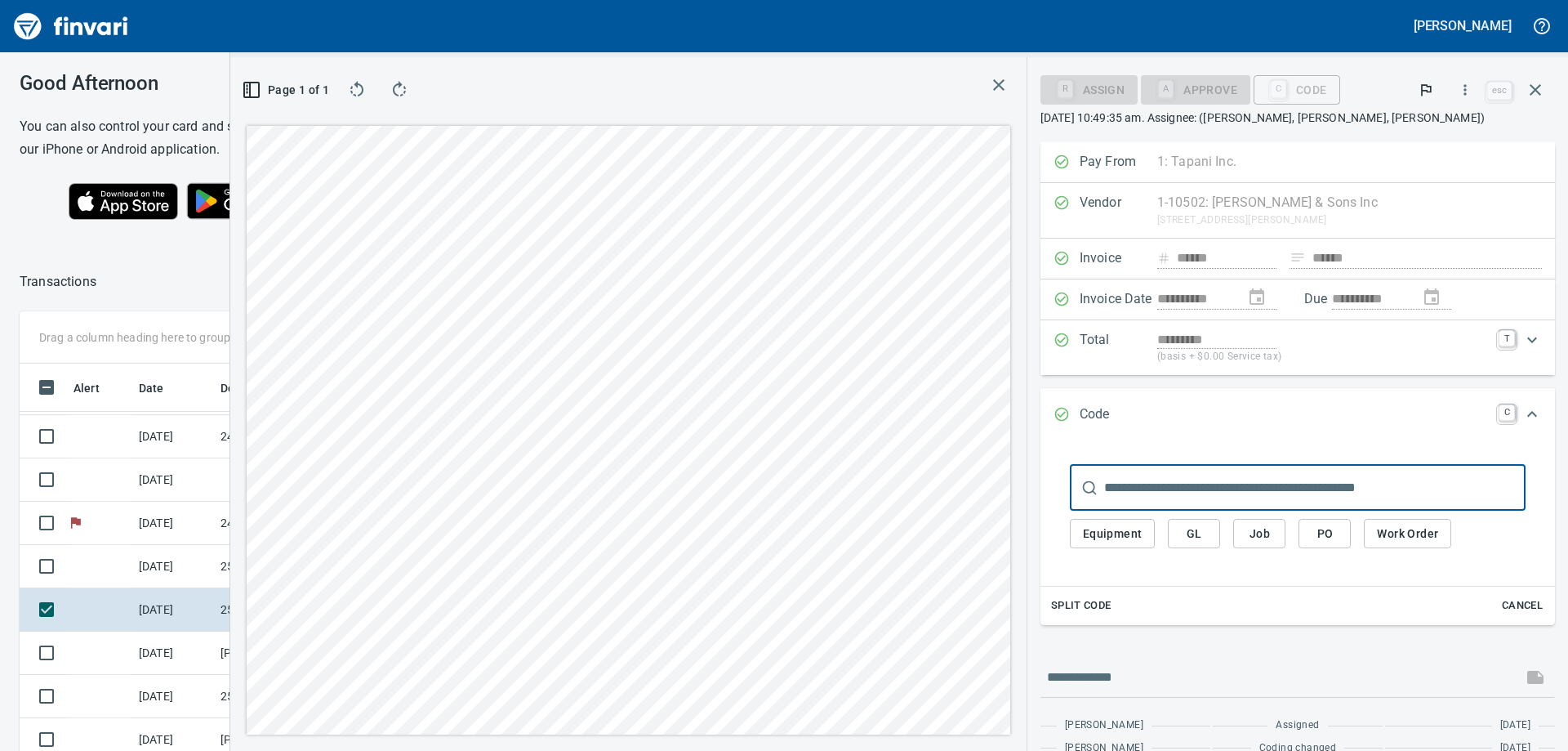
click at [1237, 163] on div "Pay From 1: Tapani Inc. 1 Tapani Inc. 2 Tapani Trucking, Inc. 3 Tower Rock, Inc…" at bounding box center [1299, 162] width 515 height 41
click at [1064, 165] on div "Pay From 1: Tapani Inc. 1 Tapani Inc. 2 Tapani Trucking, Inc. 3 Tower Rock, Inc…" at bounding box center [1299, 162] width 515 height 41
click at [1335, 260] on div "Invoice ****** ****** Clear" at bounding box center [1299, 259] width 515 height 41
click at [1255, 536] on span "Job" at bounding box center [1259, 534] width 27 height 20
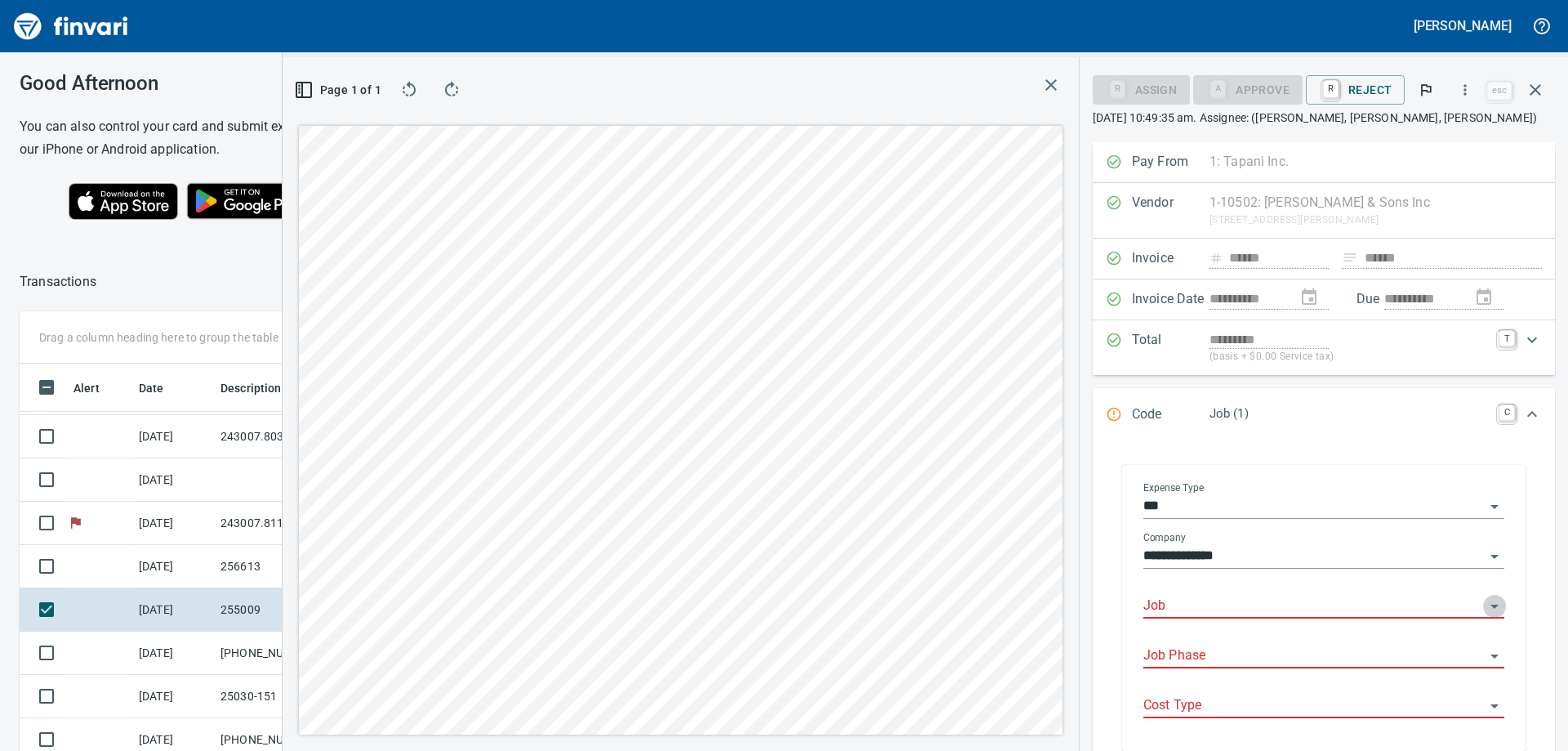
click at [1491, 608] on icon "Open" at bounding box center [1495, 607] width 8 height 4
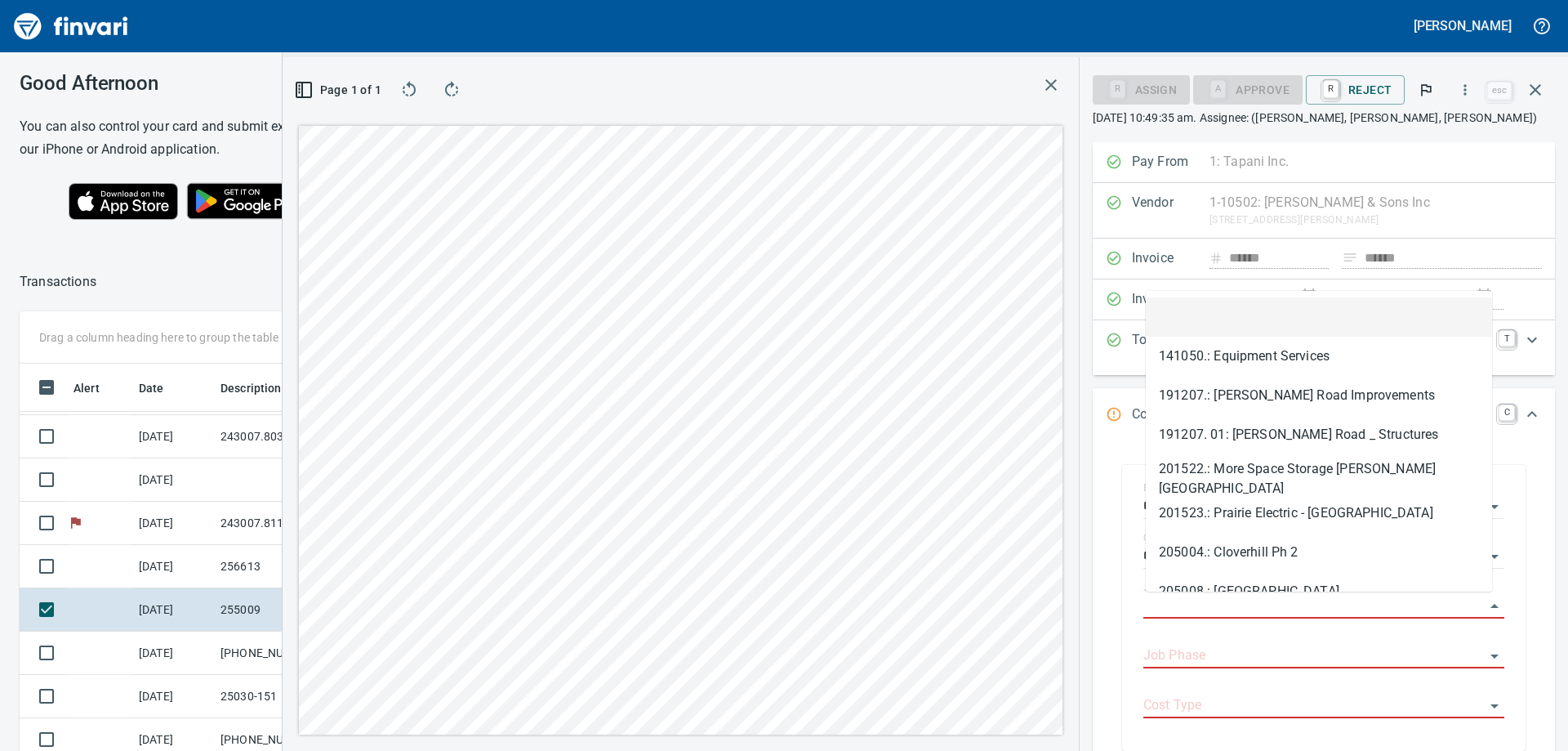
click at [1236, 320] on li at bounding box center [1320, 316] width 346 height 39
click at [1391, 613] on input "Job" at bounding box center [1314, 606] width 342 height 23
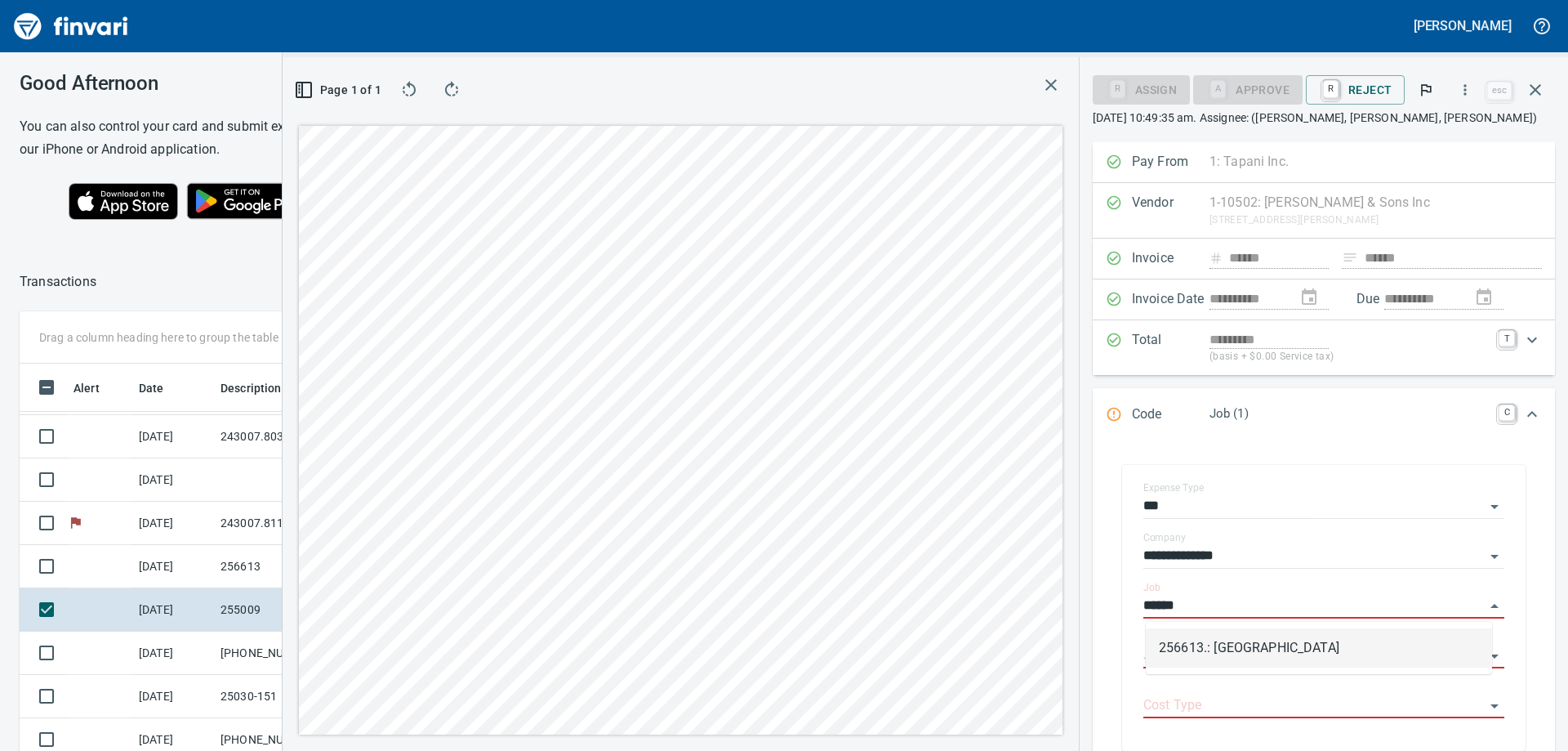
click at [1288, 657] on li "256613.: [GEOGRAPHIC_DATA]" at bounding box center [1320, 647] width 346 height 39
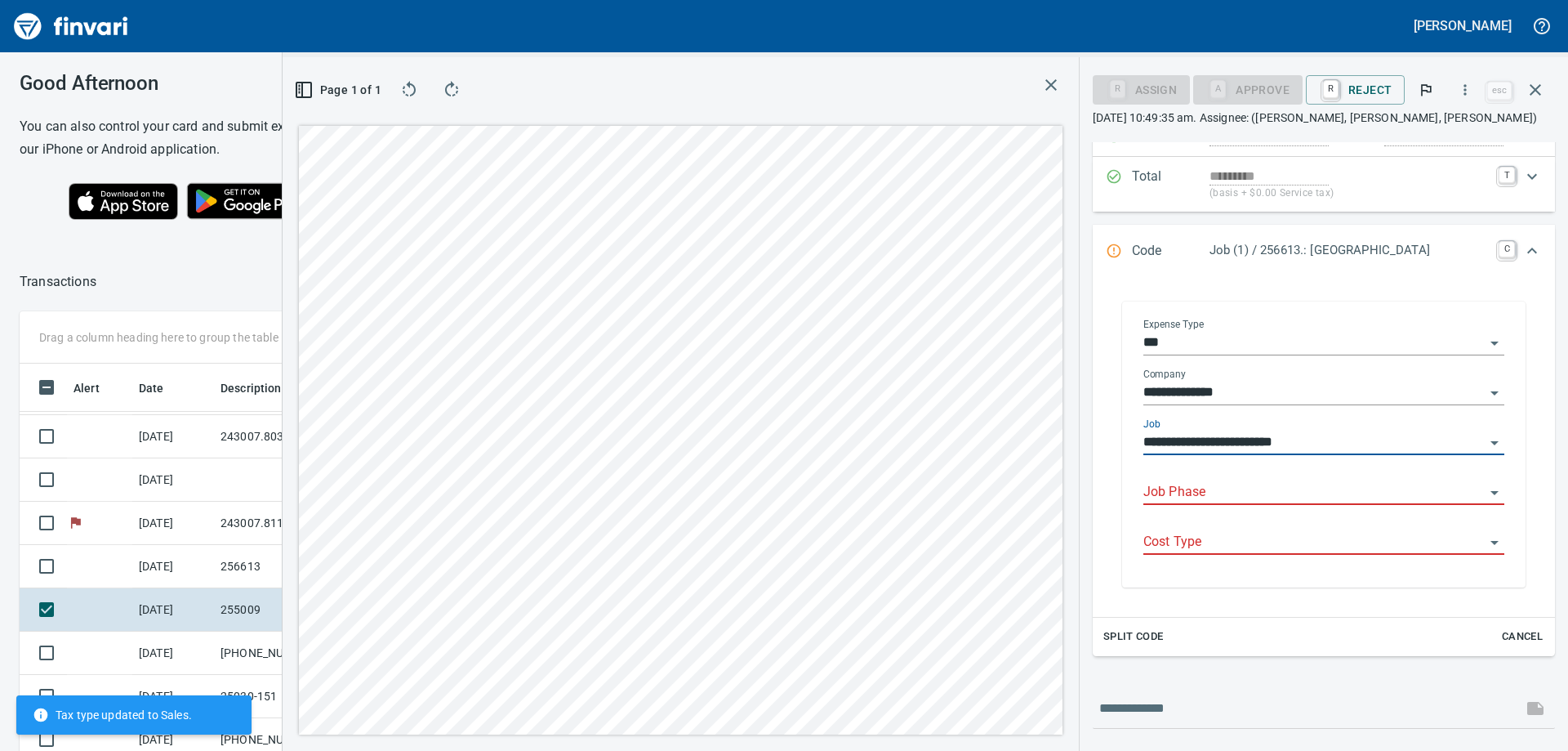
scroll to position [245, 0]
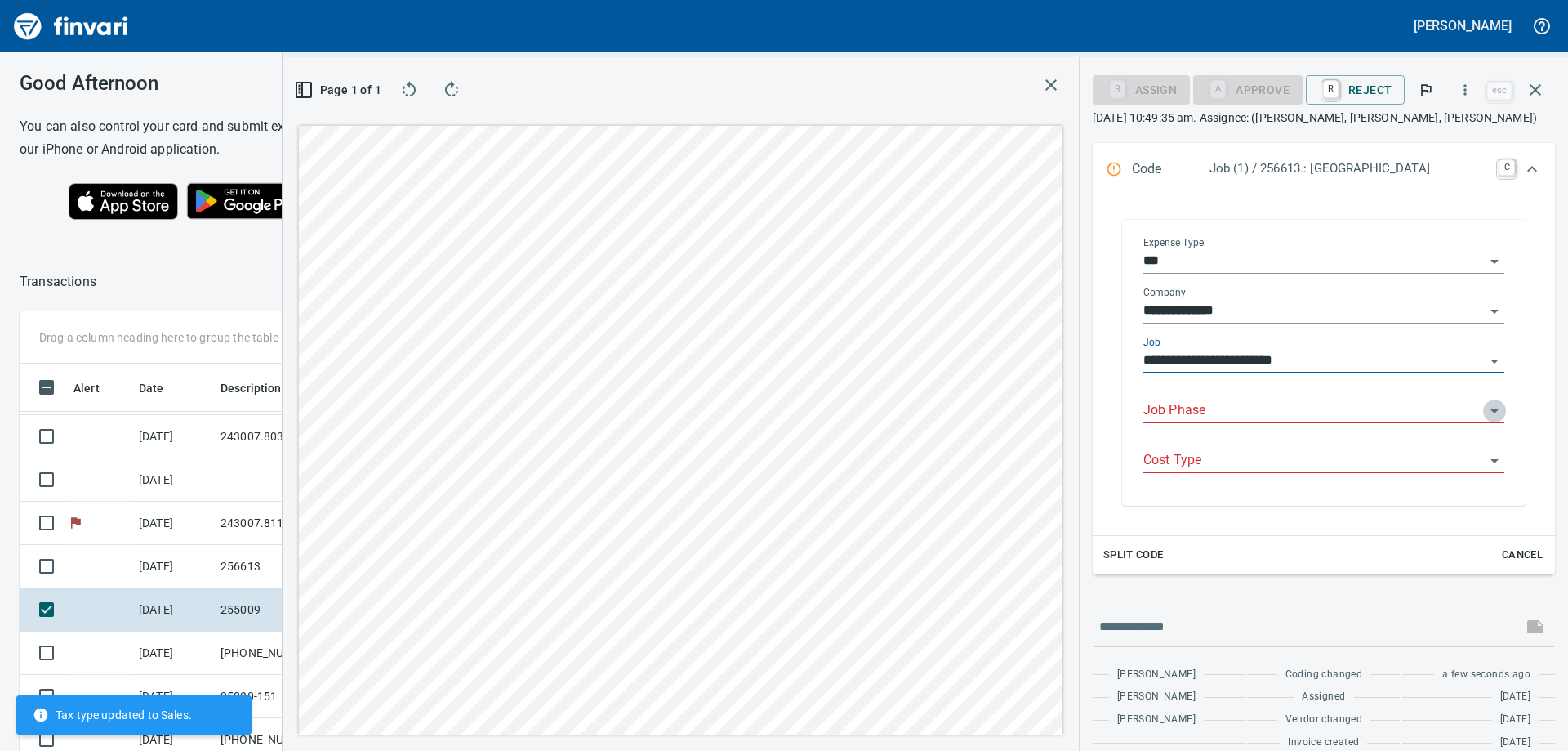
click at [1491, 412] on icon "Open" at bounding box center [1495, 412] width 8 height 4
type input "**********"
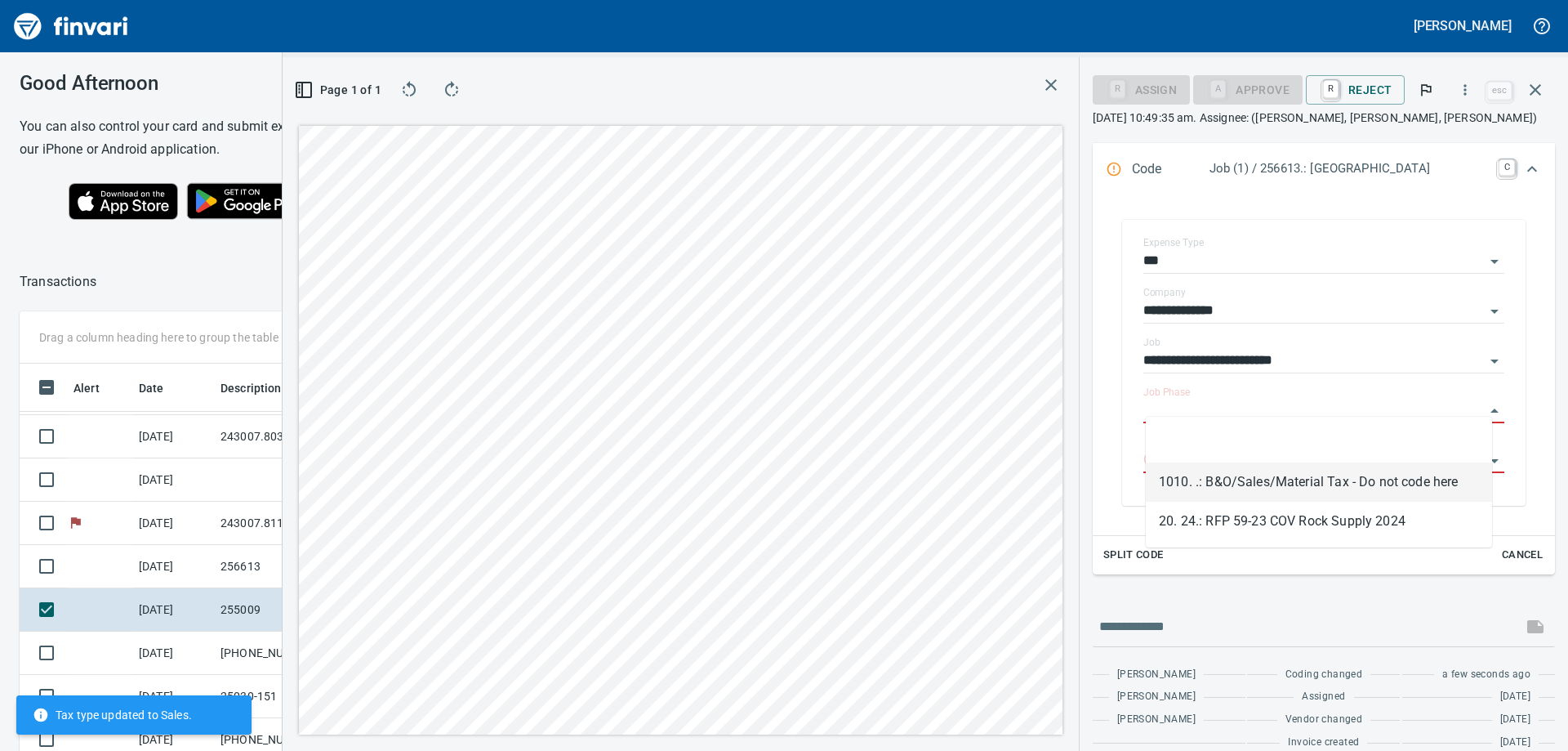
scroll to position [559, 1084]
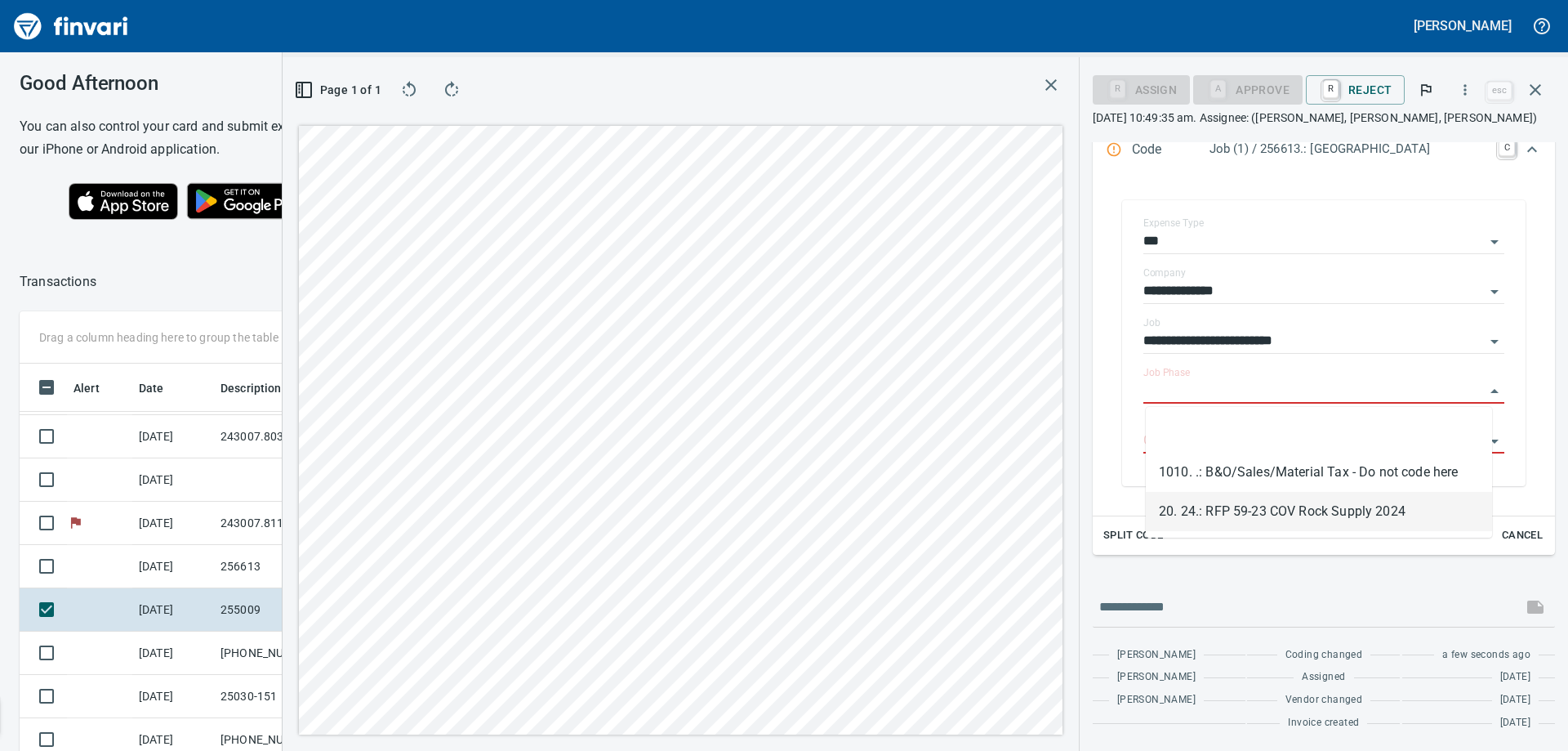
click at [1300, 503] on li "20. 24.: RFP 59-23 COV Rock Supply 2024" at bounding box center [1320, 512] width 346 height 39
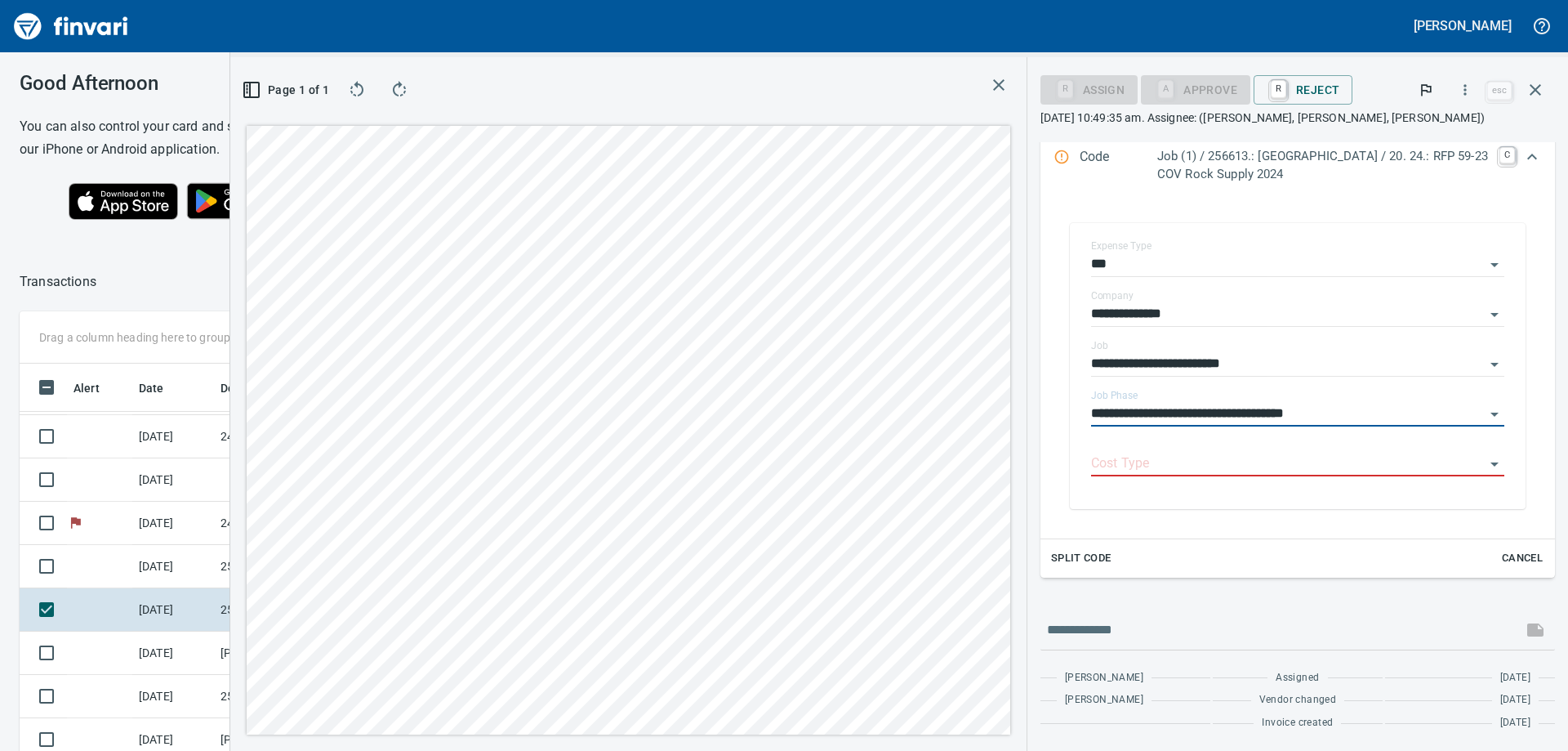
type input "**********"
click at [1292, 472] on div "Cost Type" at bounding box center [1298, 465] width 413 height 50
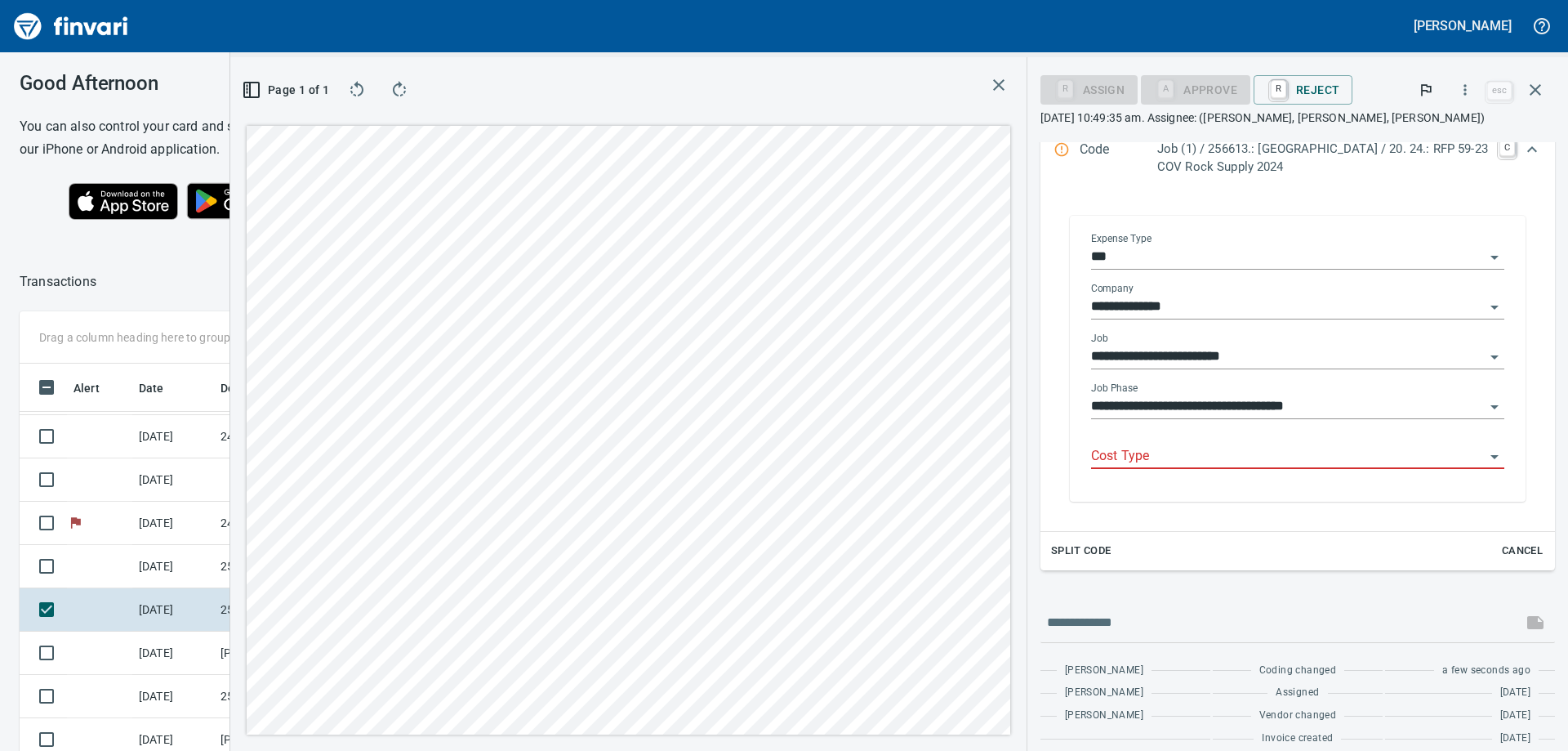
click at [1486, 455] on icon "Open" at bounding box center [1495, 457] width 19 height 19
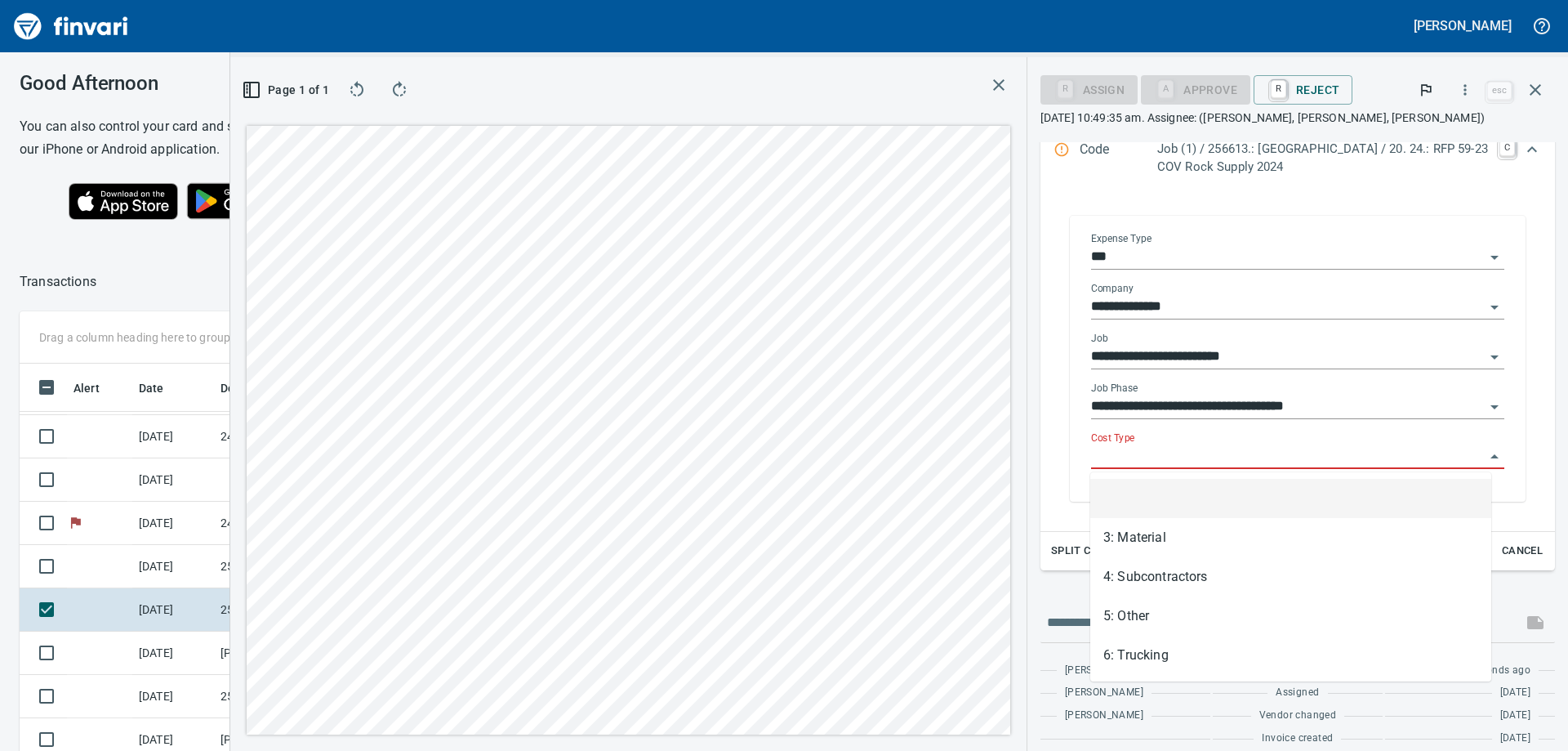
scroll to position [559, 1084]
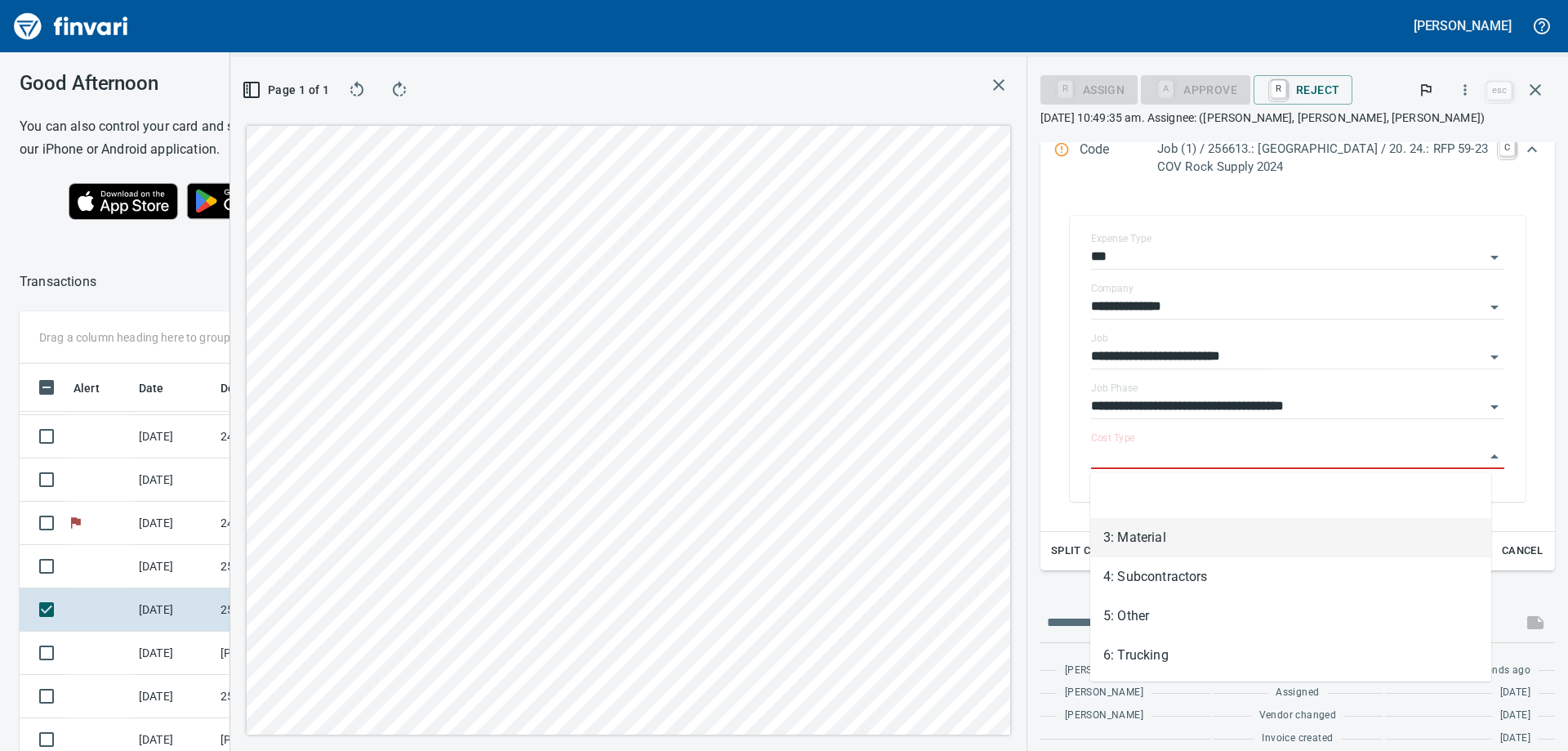
click at [1138, 531] on li "3: Material" at bounding box center [1291, 537] width 401 height 39
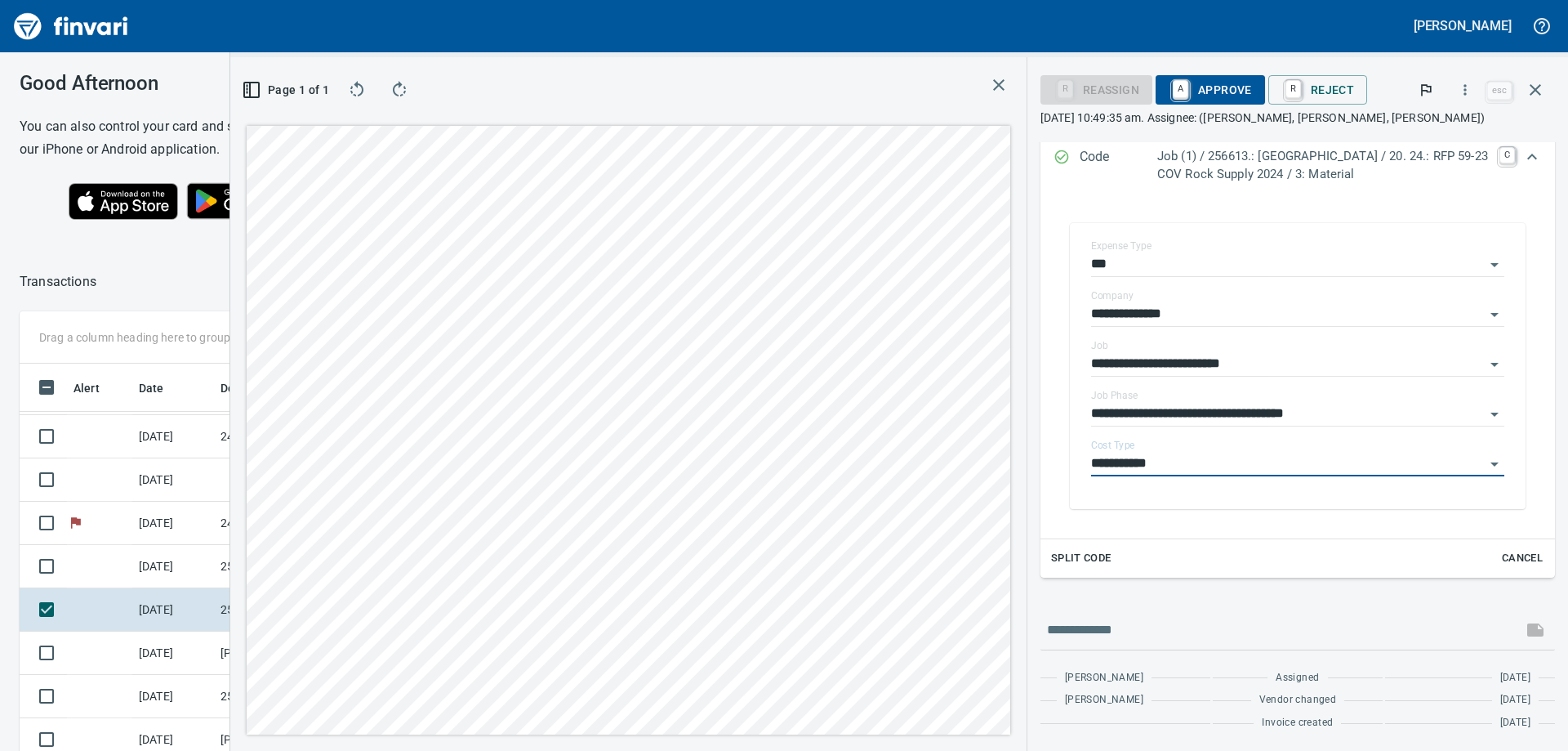
type input "**********"
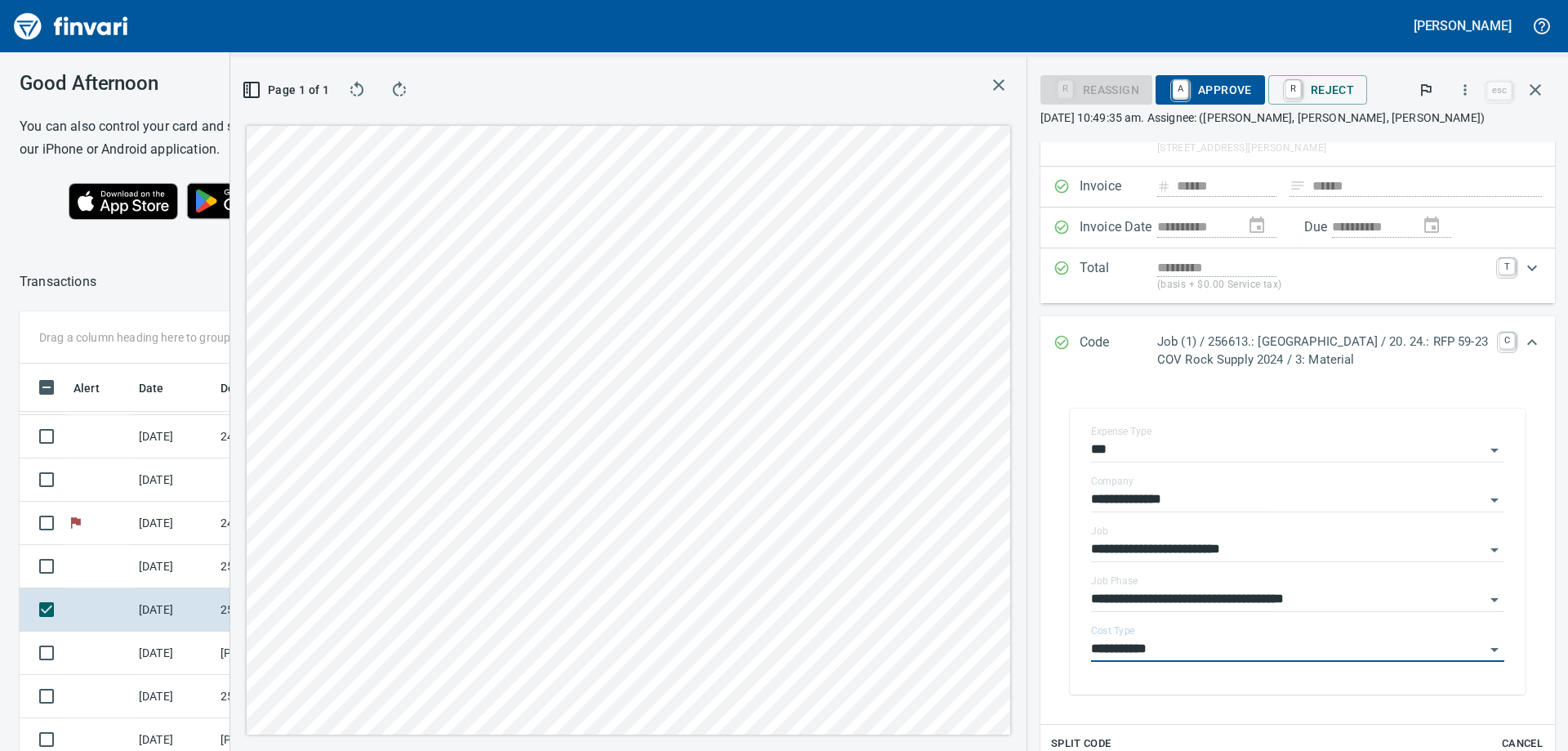
scroll to position [19, 0]
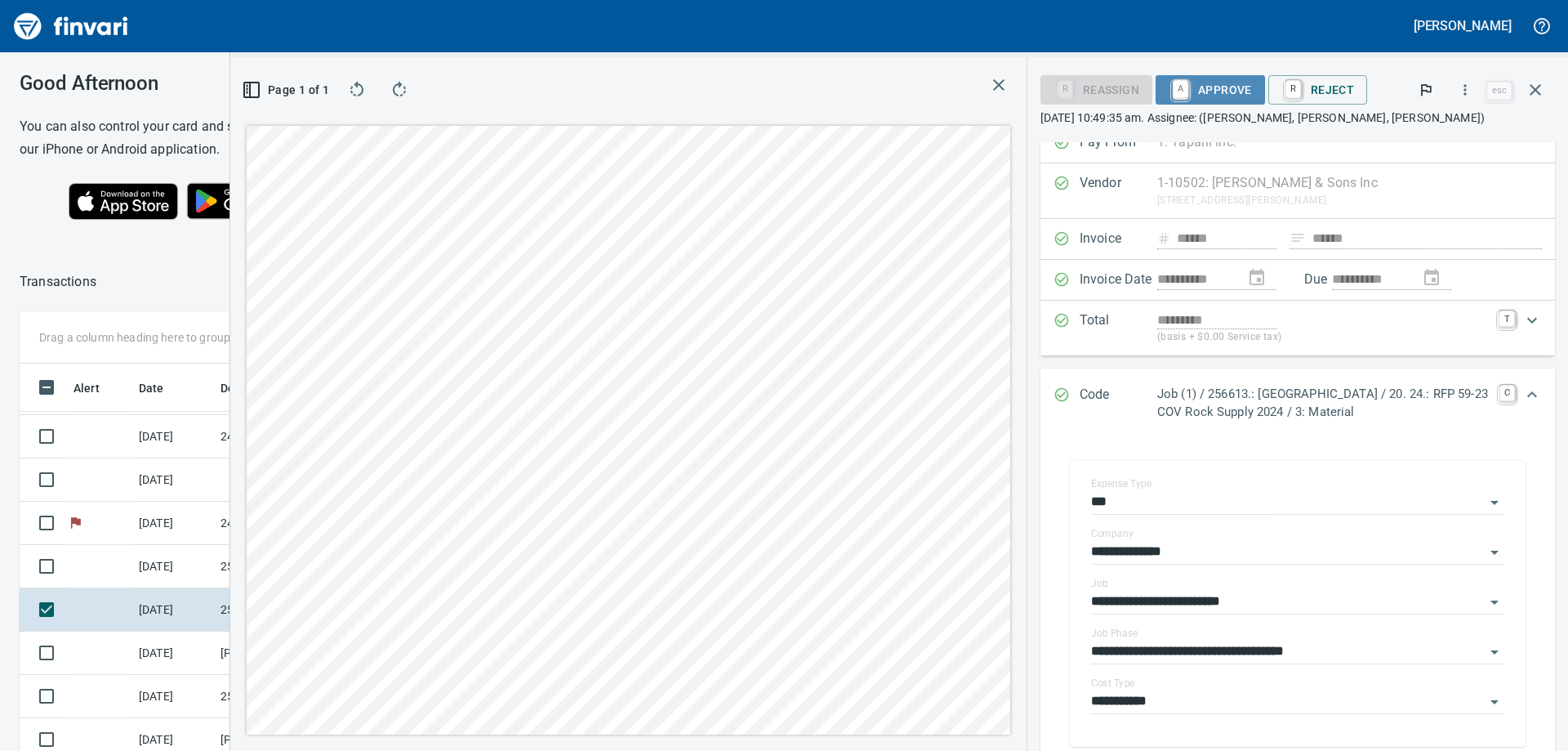
click at [1196, 94] on span "A Approve" at bounding box center [1211, 90] width 83 height 28
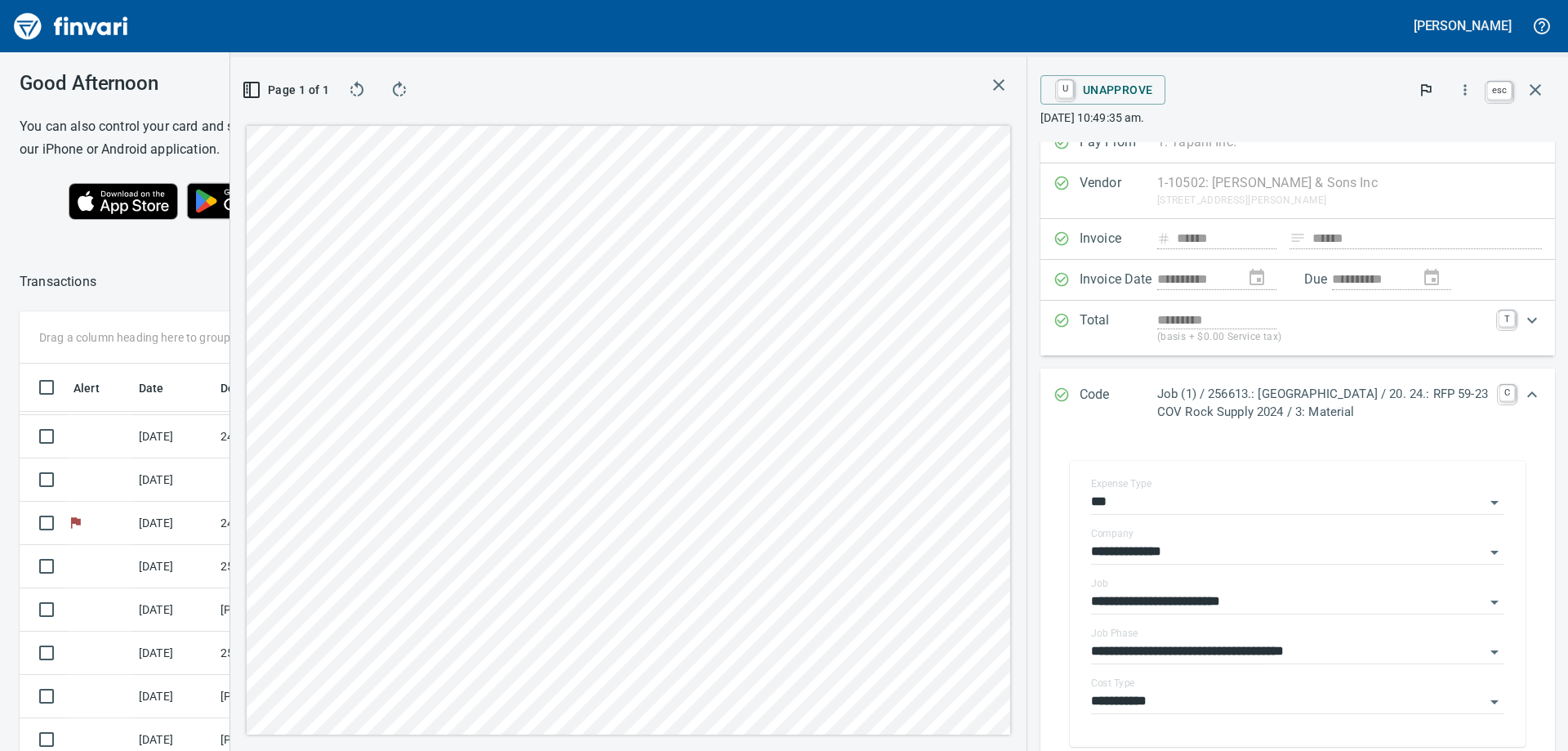
scroll to position [559, 1084]
click at [1534, 86] on icon "button" at bounding box center [1535, 89] width 19 height 19
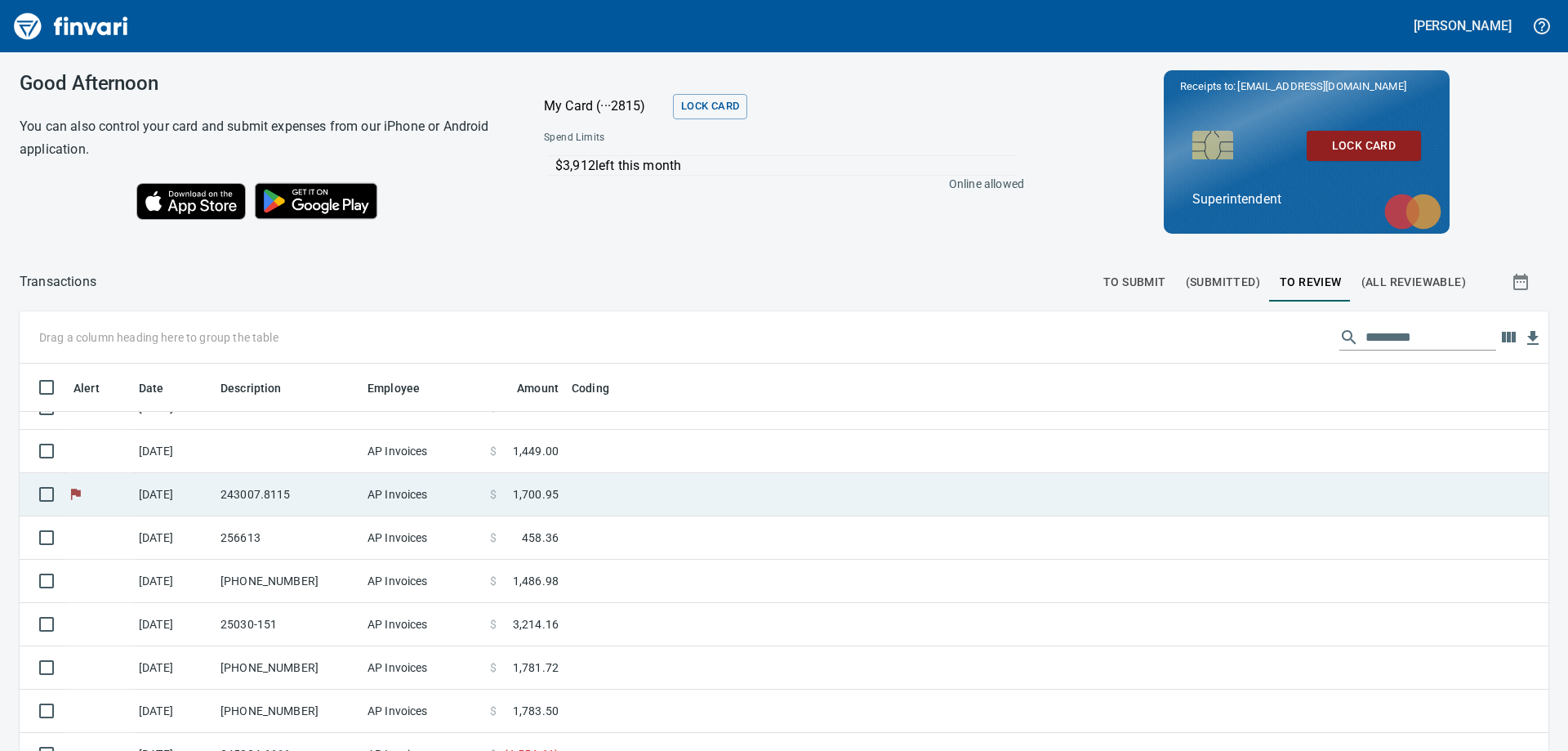
scroll to position [84, 0]
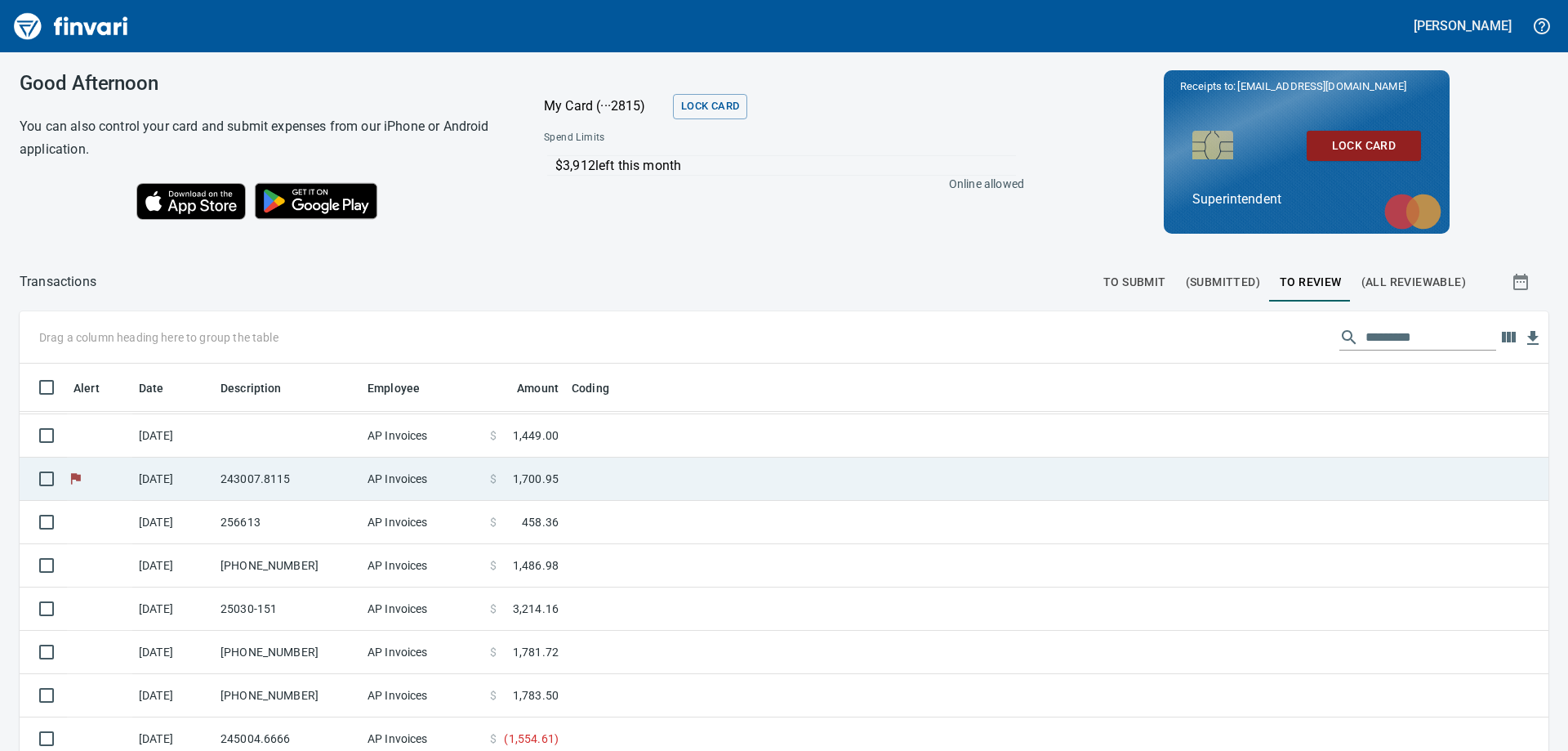
click at [323, 479] on td "243007.8115" at bounding box center [288, 479] width 147 height 43
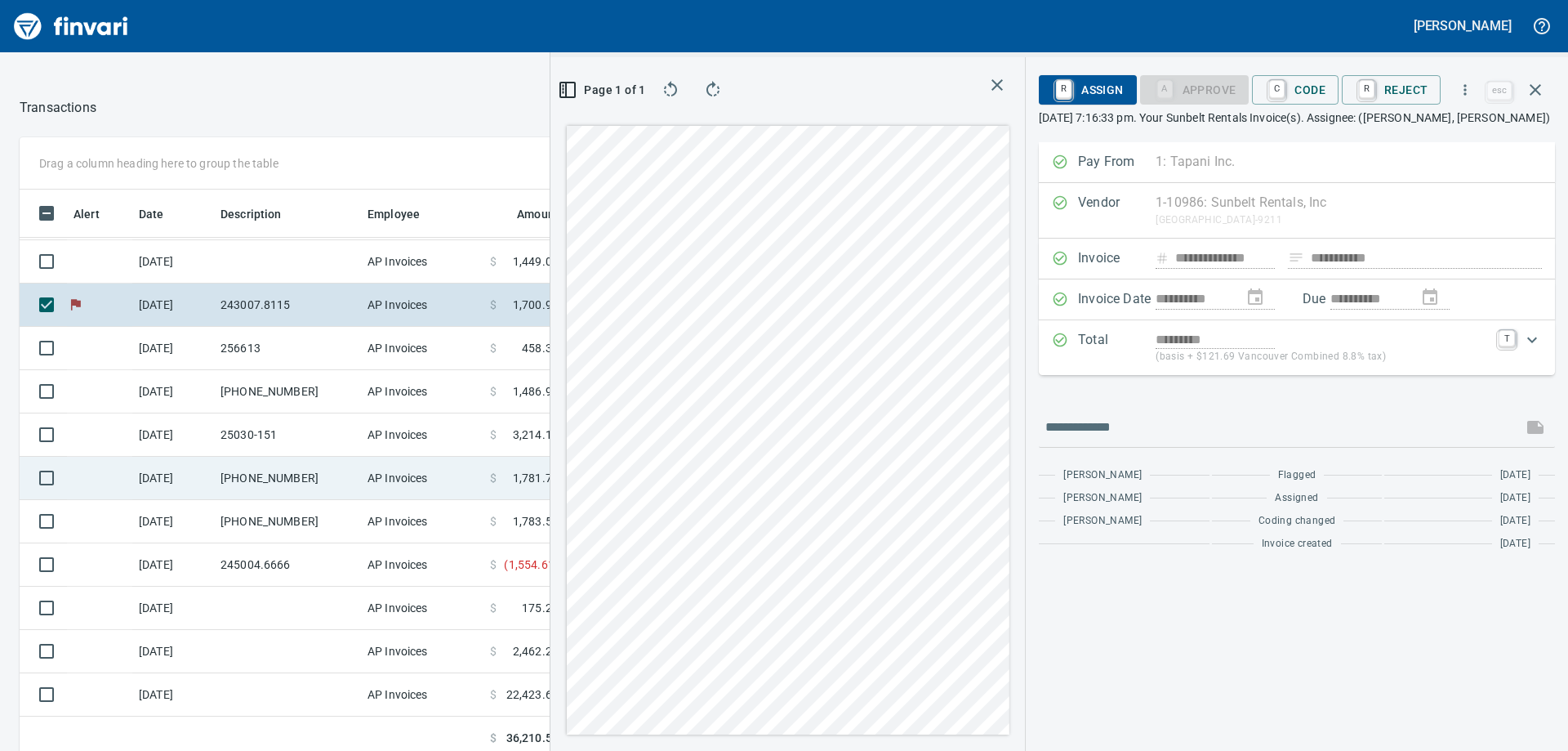
scroll to position [184, 0]
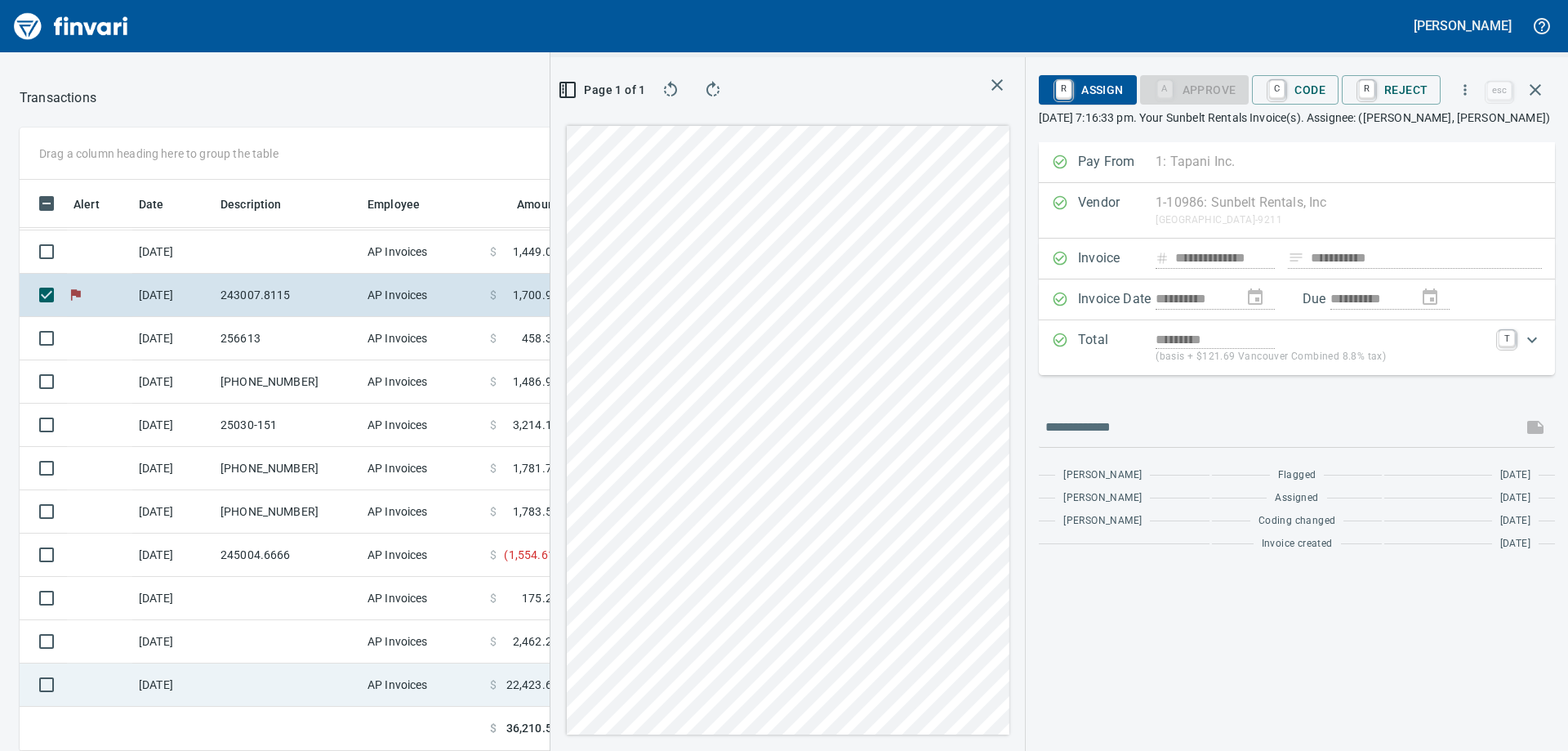
click at [243, 681] on td at bounding box center [288, 685] width 147 height 43
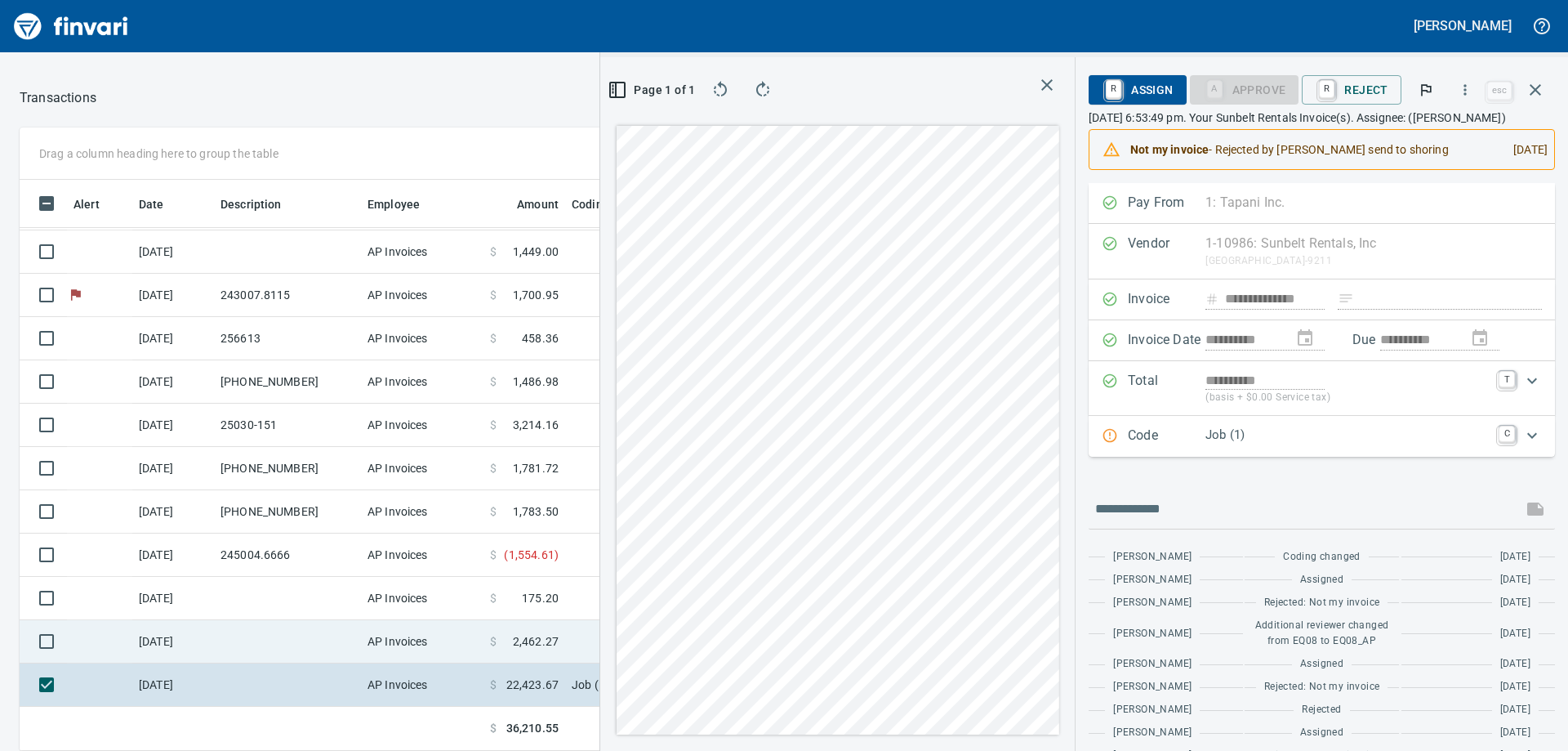
click at [250, 639] on td at bounding box center [288, 642] width 147 height 43
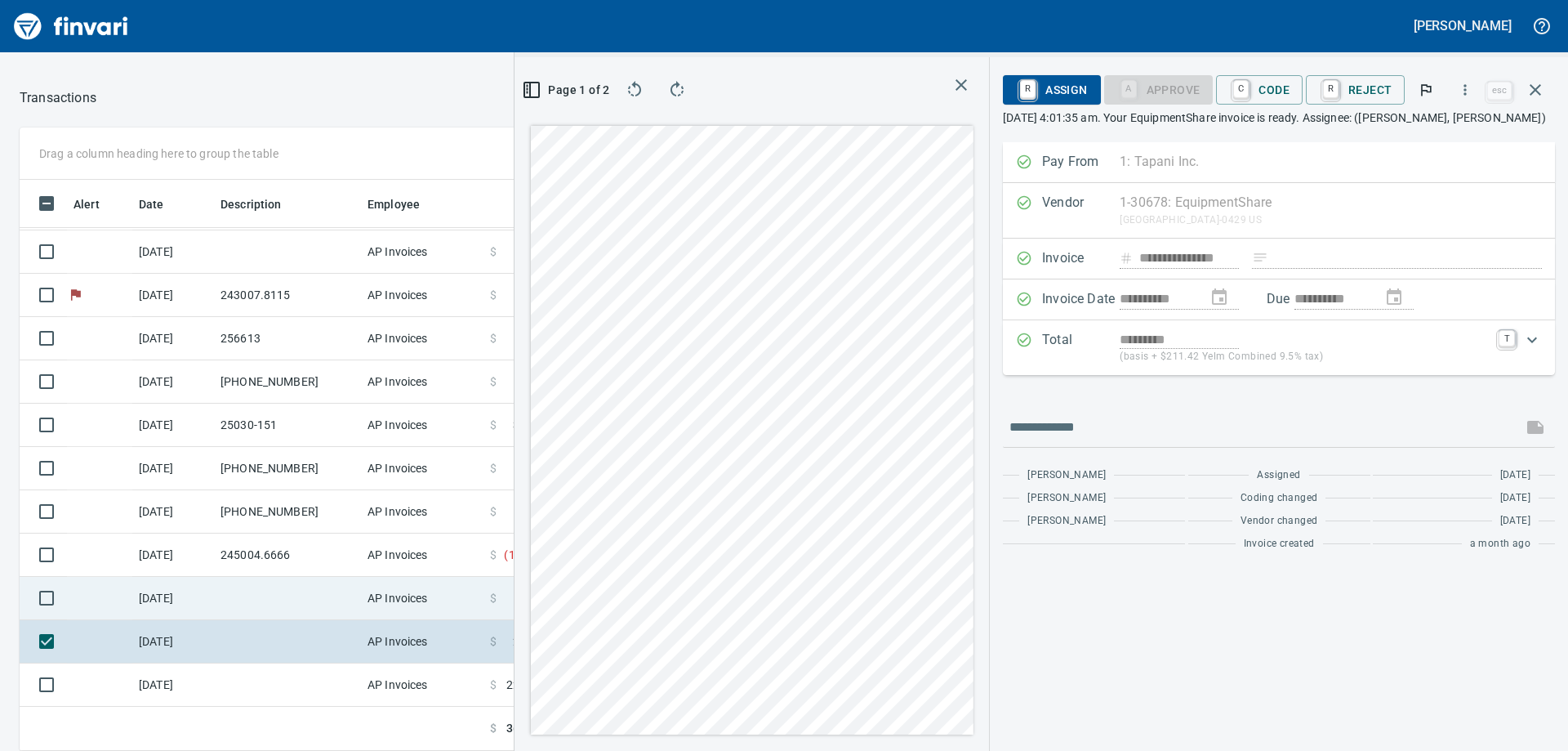
click at [263, 599] on td at bounding box center [288, 598] width 147 height 43
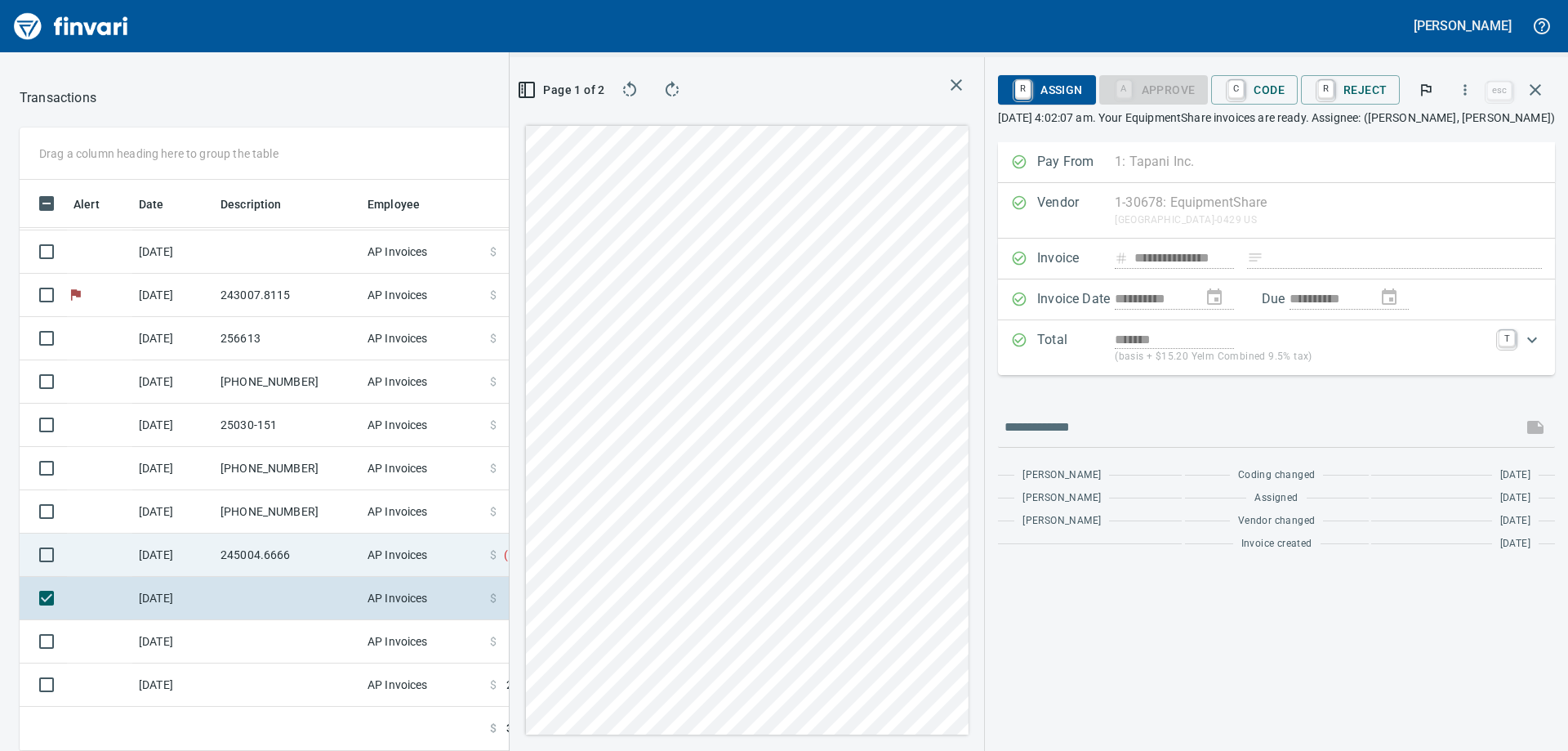
click at [247, 556] on td "245004.6666" at bounding box center [288, 555] width 147 height 43
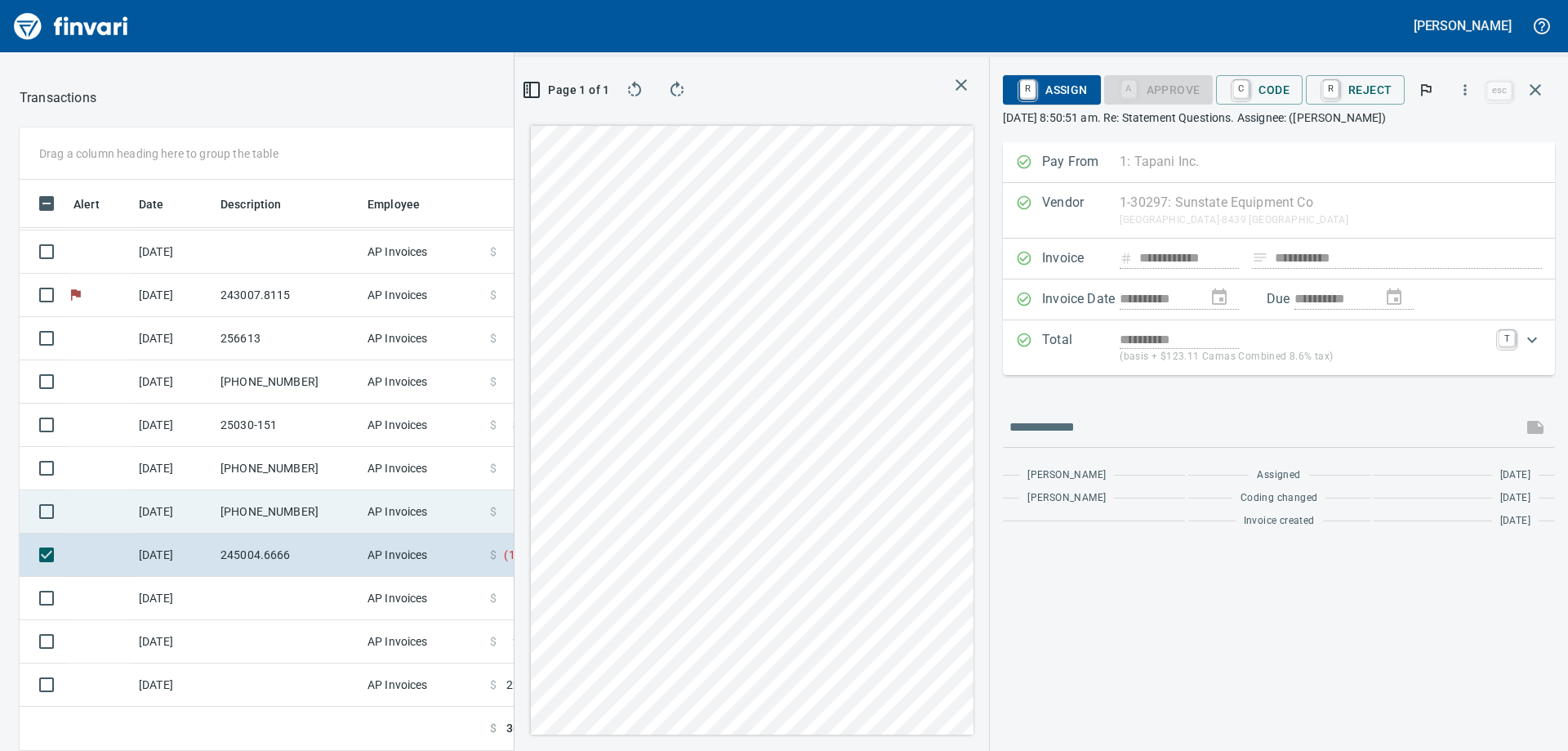
click at [258, 512] on td "[PHONE_NUMBER]" at bounding box center [288, 512] width 147 height 43
